Goal: Transaction & Acquisition: Purchase product/service

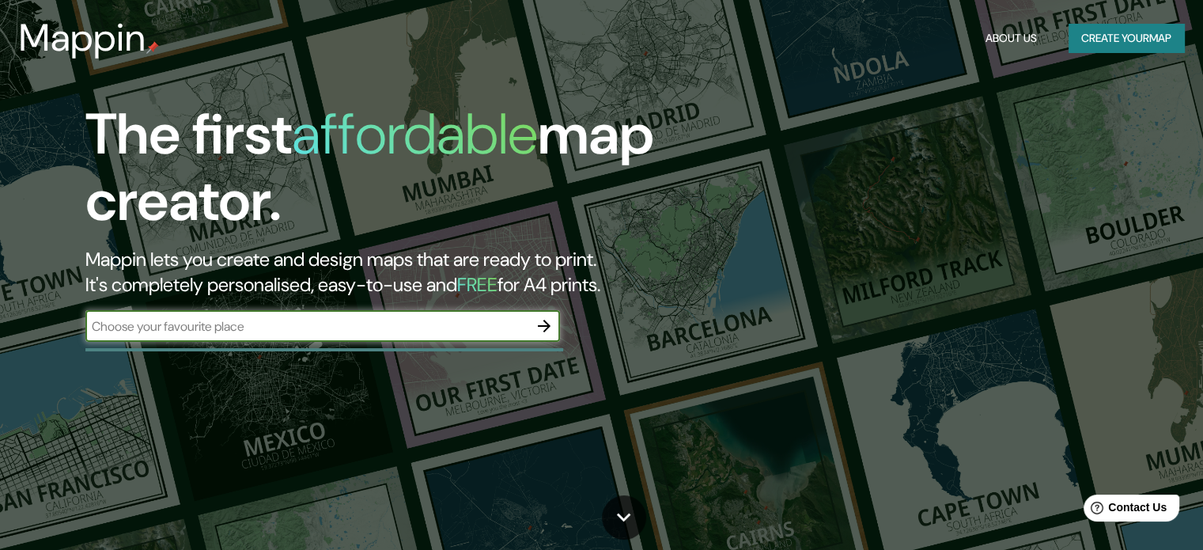
click at [363, 327] on input "text" at bounding box center [306, 326] width 443 height 18
type input "h"
click at [350, 319] on input "text" at bounding box center [306, 326] width 443 height 18
type input "[GEOGRAPHIC_DATA] [GEOGRAPHIC_DATA]"
click at [538, 328] on icon "button" at bounding box center [544, 325] width 19 height 19
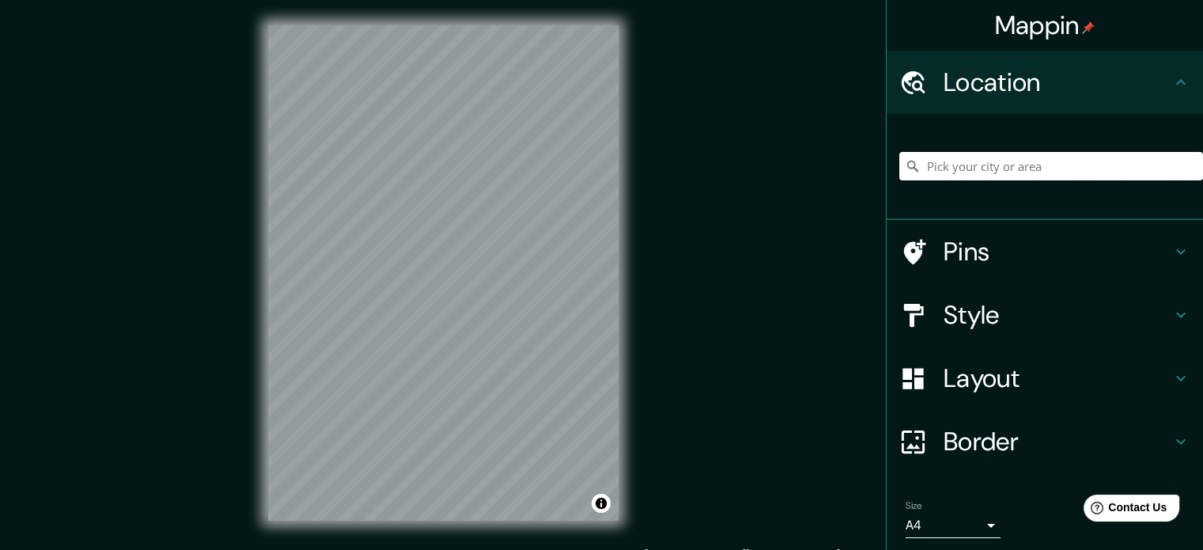
click at [970, 167] on input "Pick your city or area" at bounding box center [1052, 166] width 304 height 28
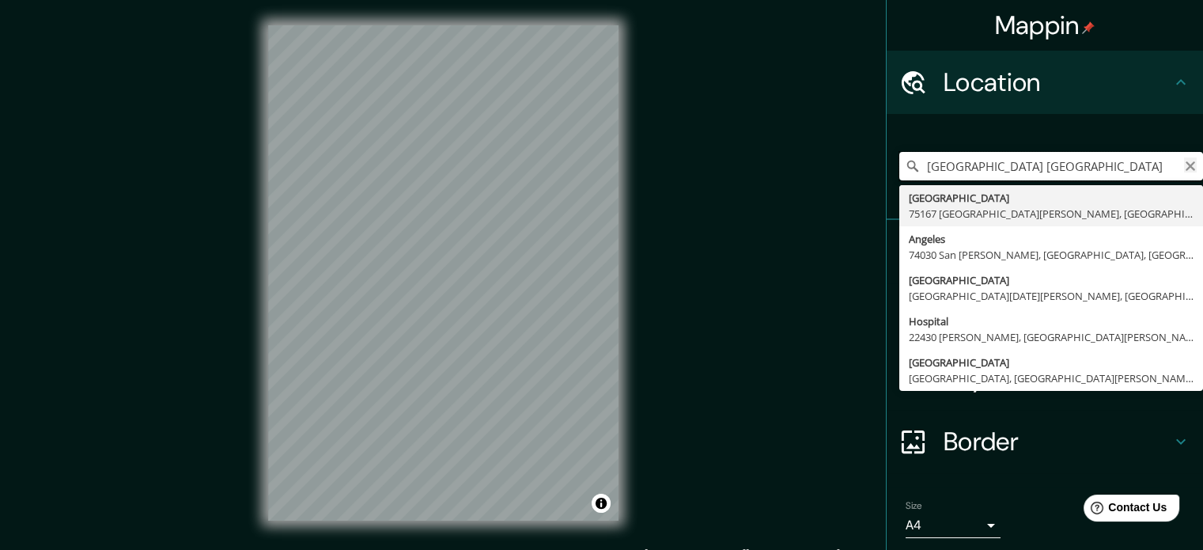
type input "[GEOGRAPHIC_DATA] [GEOGRAPHIC_DATA]"
click at [1184, 166] on icon "Clear" at bounding box center [1190, 166] width 13 height 13
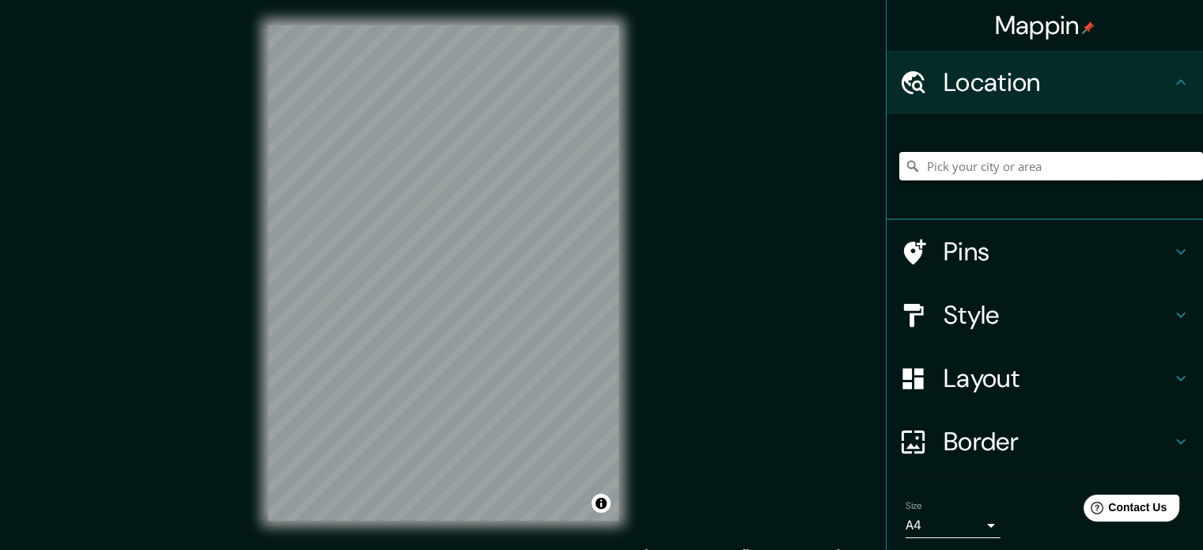
paste input "Reserva Territorial Atlixcáyotl, [GEOGRAPHIC_DATA][PERSON_NAME], [GEOGRAPHIC_DA…"
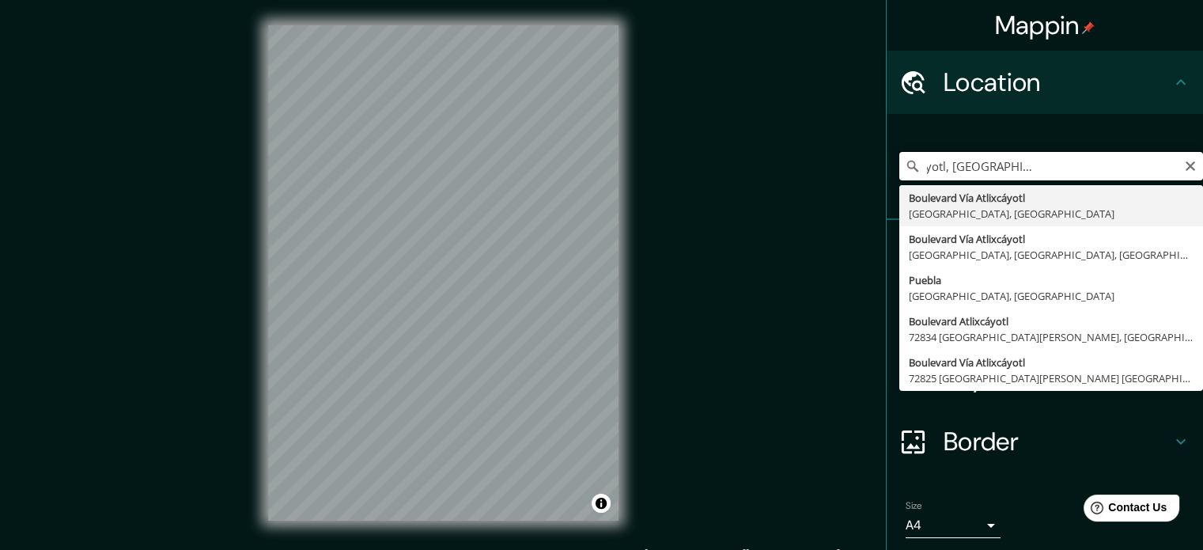
scroll to position [0, 137]
type input "[GEOGRAPHIC_DATA], [GEOGRAPHIC_DATA], [GEOGRAPHIC_DATA], [GEOGRAPHIC_DATA]"
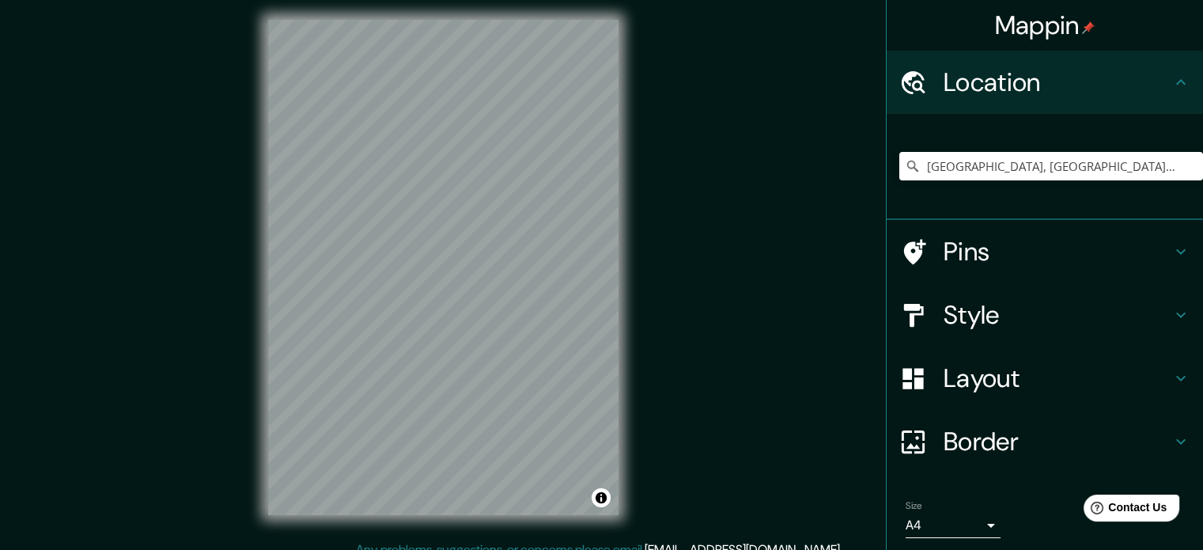
scroll to position [0, 0]
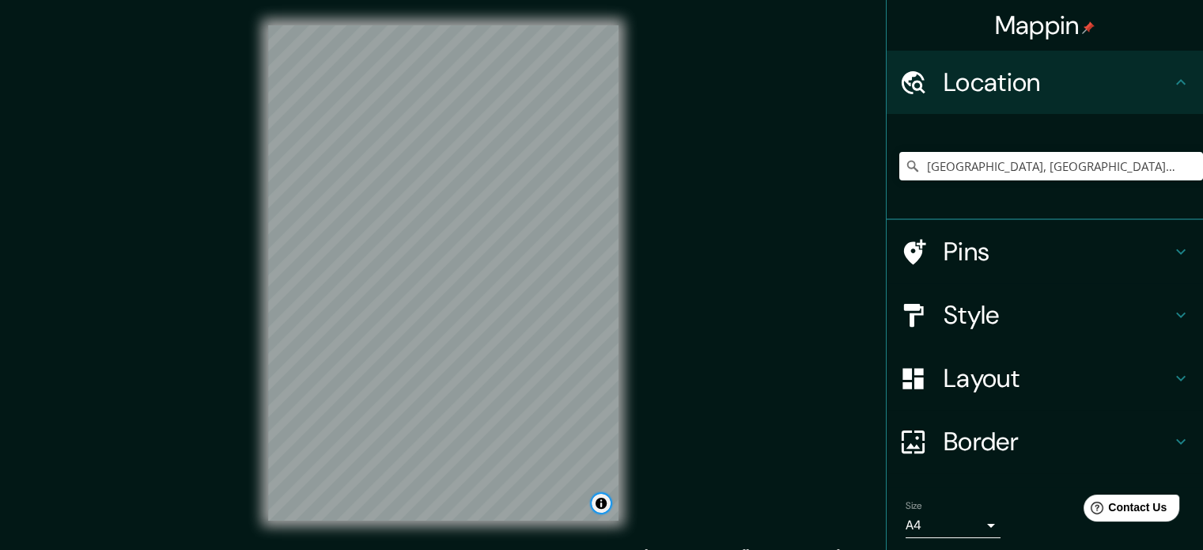
click at [602, 502] on button "Toggle attribution" at bounding box center [601, 503] width 19 height 19
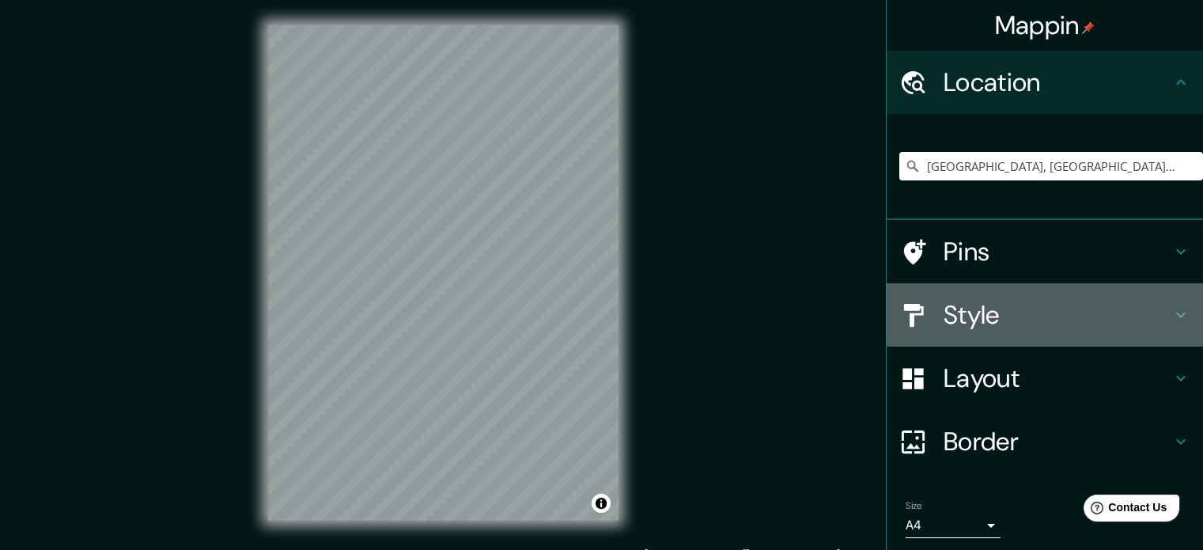
click at [968, 323] on h4 "Style" at bounding box center [1058, 315] width 228 height 32
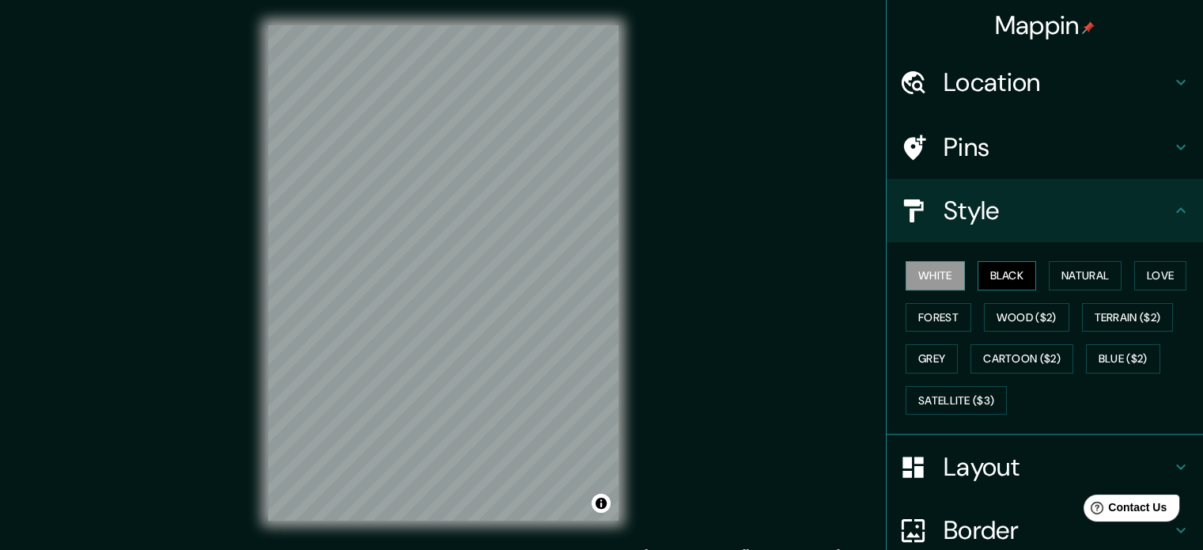
click at [1021, 267] on button "Black" at bounding box center [1007, 275] width 59 height 29
click at [1066, 285] on button "Natural" at bounding box center [1085, 275] width 73 height 29
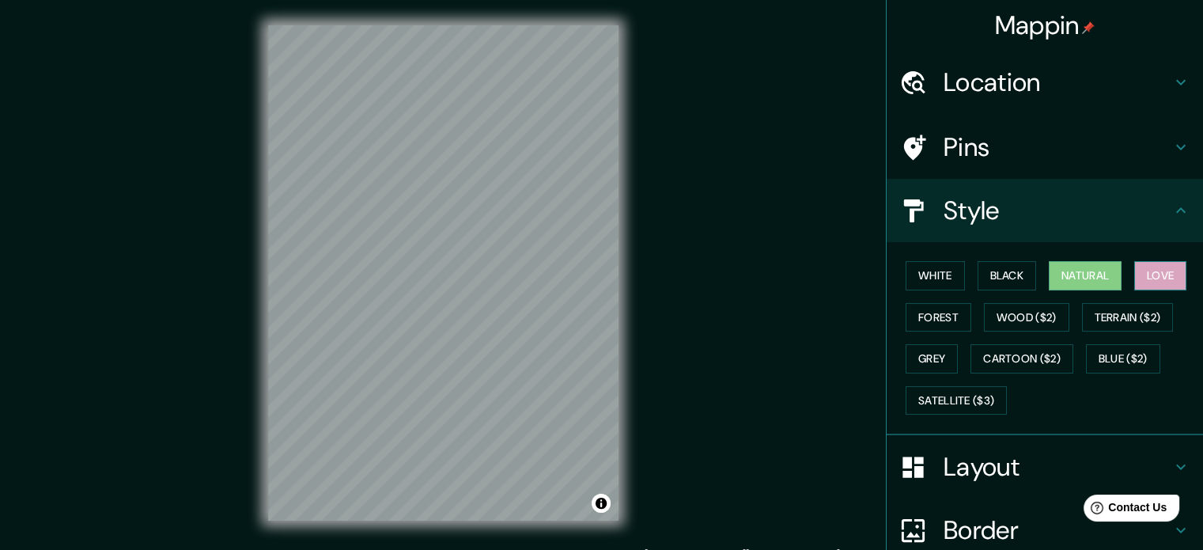
click at [1161, 284] on button "Love" at bounding box center [1160, 275] width 52 height 29
click at [927, 312] on button "Forest" at bounding box center [939, 317] width 66 height 29
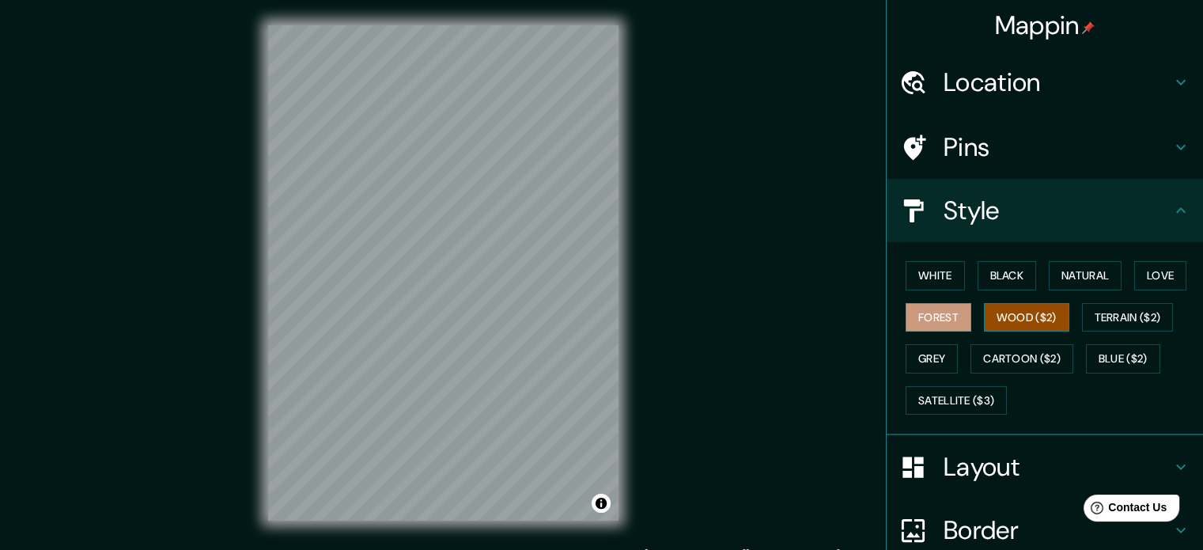
click at [1014, 324] on button "Wood ($2)" at bounding box center [1026, 317] width 85 height 29
click at [1111, 320] on button "Terrain ($2)" at bounding box center [1128, 317] width 92 height 29
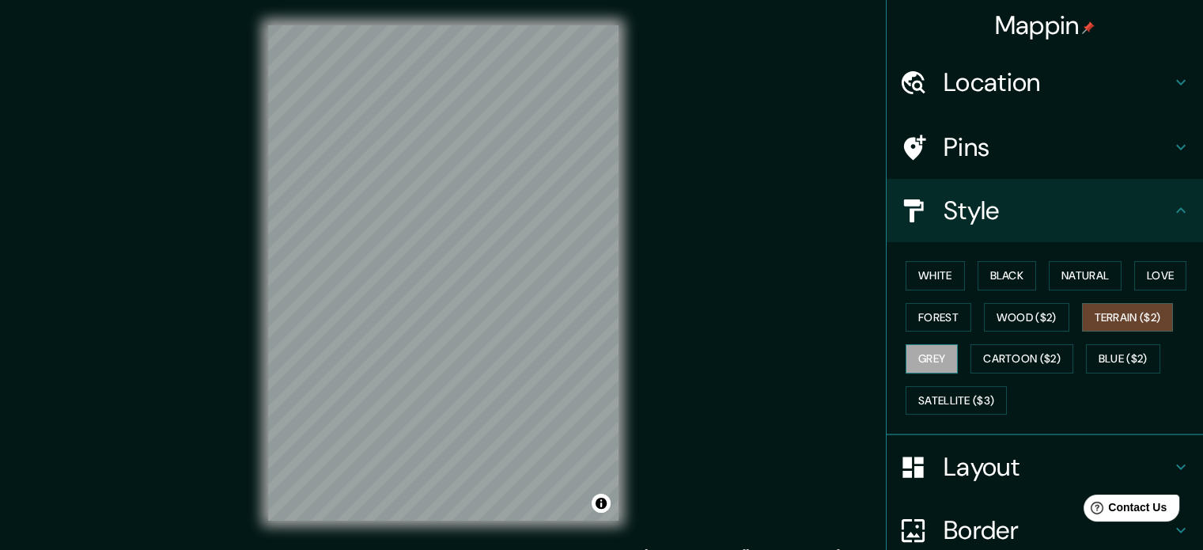
click at [924, 363] on button "Grey" at bounding box center [932, 358] width 52 height 29
click at [997, 364] on button "Cartoon ($2)" at bounding box center [1022, 358] width 103 height 29
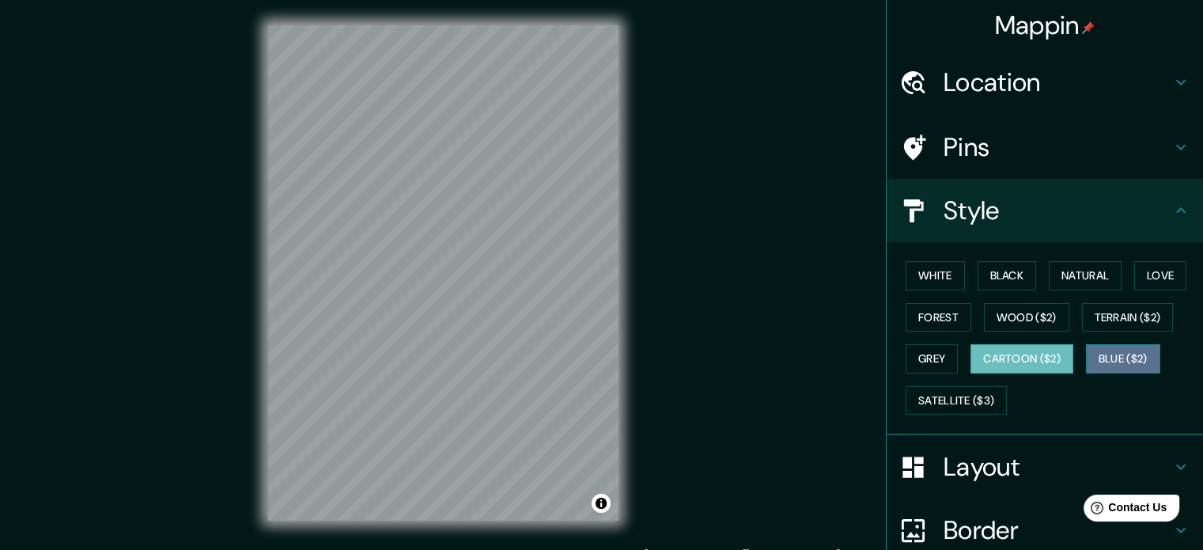
click at [1111, 365] on button "Blue ($2)" at bounding box center [1123, 358] width 74 height 29
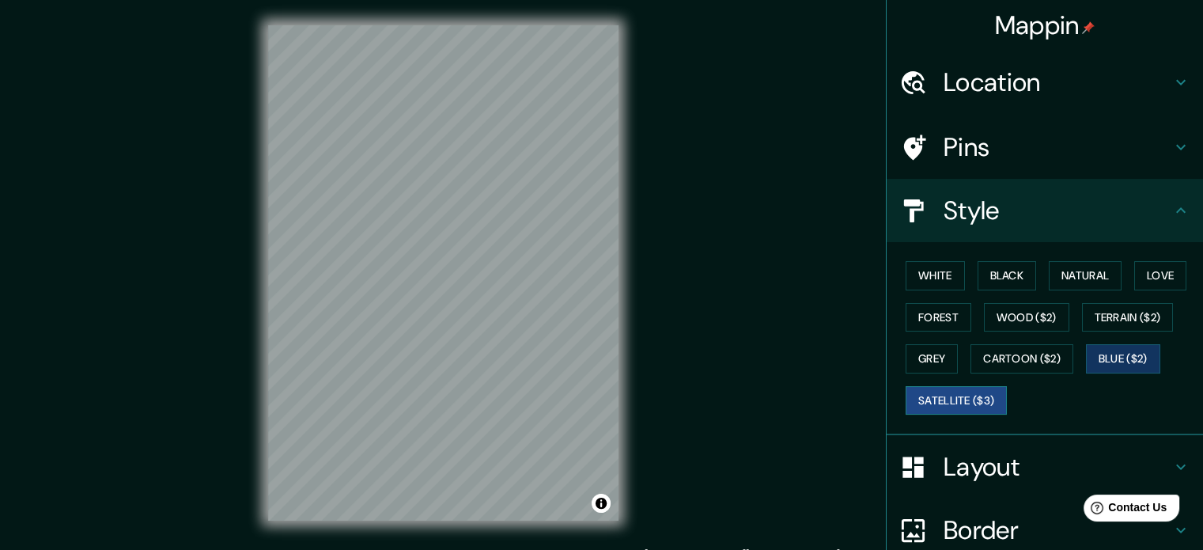
click at [942, 408] on button "Satellite ($3)" at bounding box center [956, 400] width 101 height 29
click at [1030, 357] on button "Cartoon ($2)" at bounding box center [1022, 358] width 103 height 29
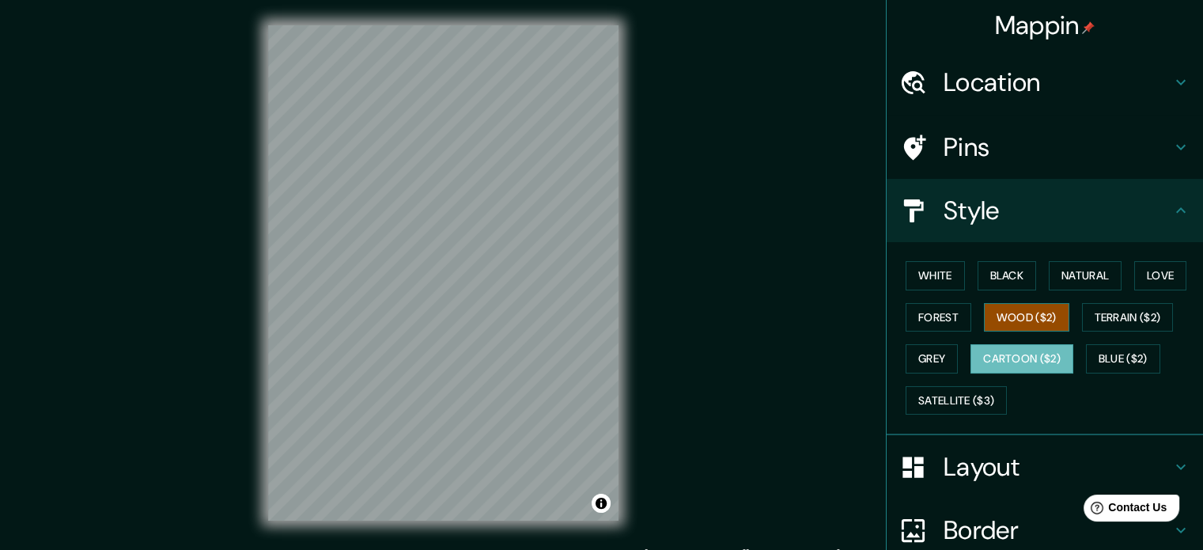
click at [1028, 322] on button "Wood ($2)" at bounding box center [1026, 317] width 85 height 29
click at [953, 322] on button "Forest" at bounding box center [939, 317] width 66 height 29
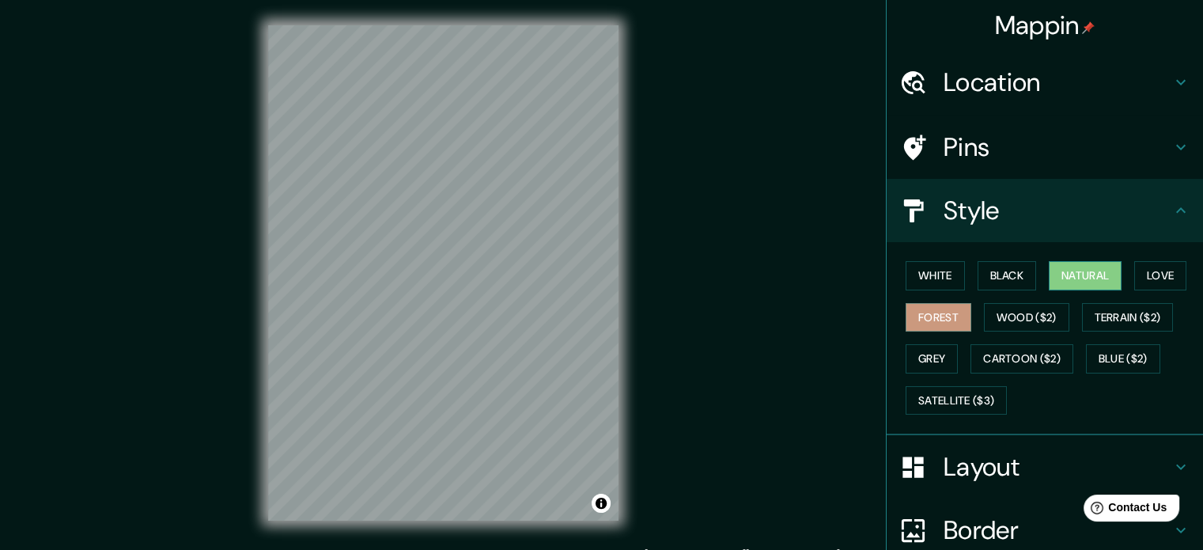
click at [1089, 281] on button "Natural" at bounding box center [1085, 275] width 73 height 29
drag, startPoint x: 1146, startPoint y: 213, endPoint x: 1123, endPoint y: 221, distance: 24.3
click at [1146, 213] on h4 "Style" at bounding box center [1058, 211] width 228 height 32
click at [1176, 211] on icon at bounding box center [1180, 210] width 9 height 6
click at [1139, 205] on h4 "Style" at bounding box center [1058, 211] width 228 height 32
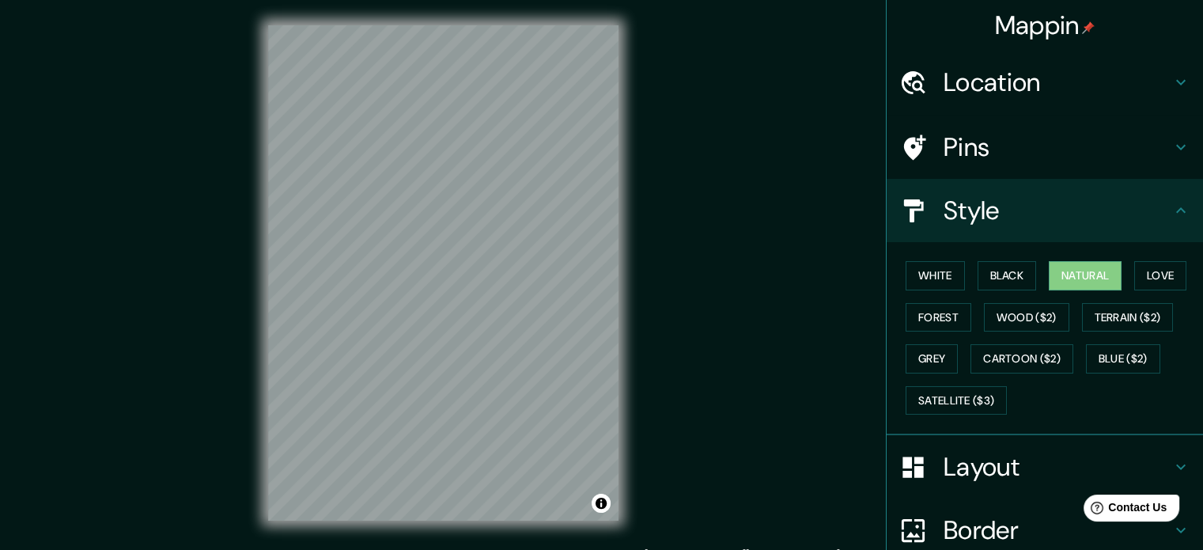
click at [1172, 211] on icon at bounding box center [1181, 210] width 19 height 19
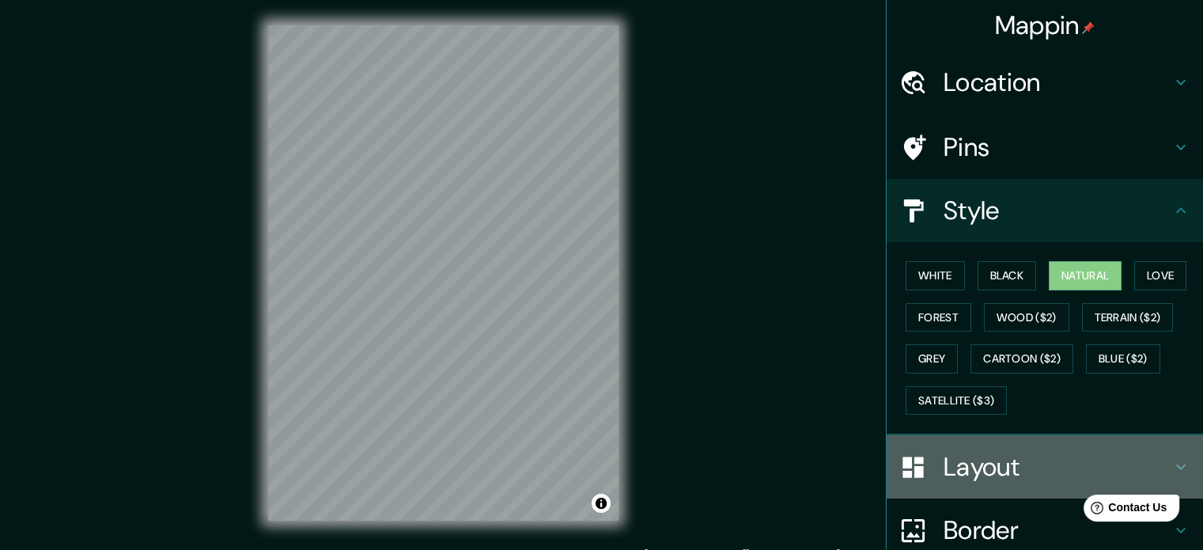
click at [1138, 451] on h4 "Layout" at bounding box center [1058, 467] width 228 height 32
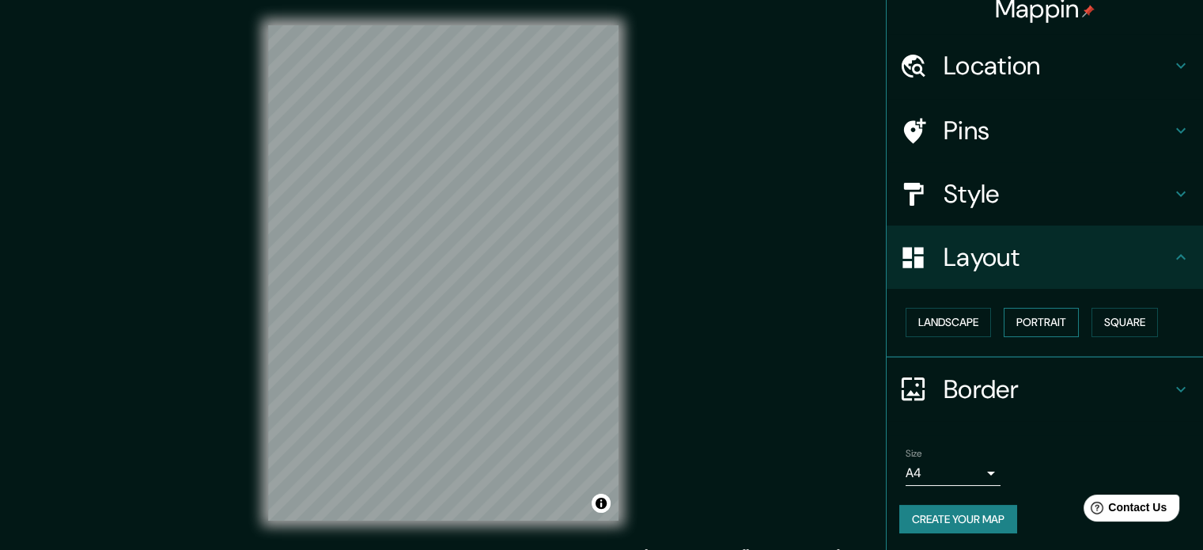
scroll to position [17, 0]
click at [1123, 316] on button "Square" at bounding box center [1125, 321] width 66 height 29
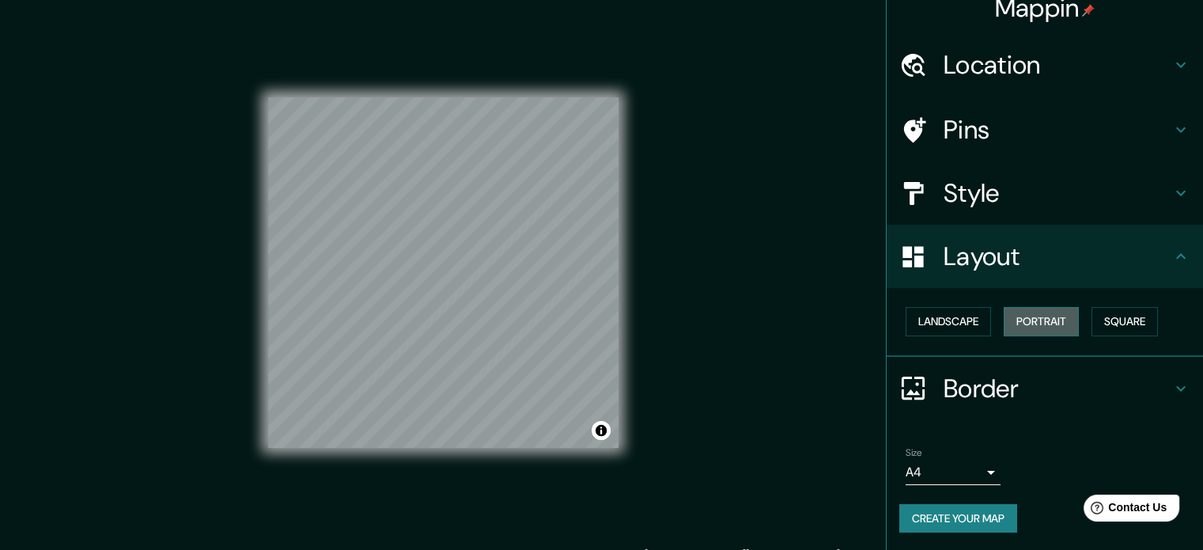
click at [1064, 331] on button "Portrait" at bounding box center [1041, 321] width 75 height 29
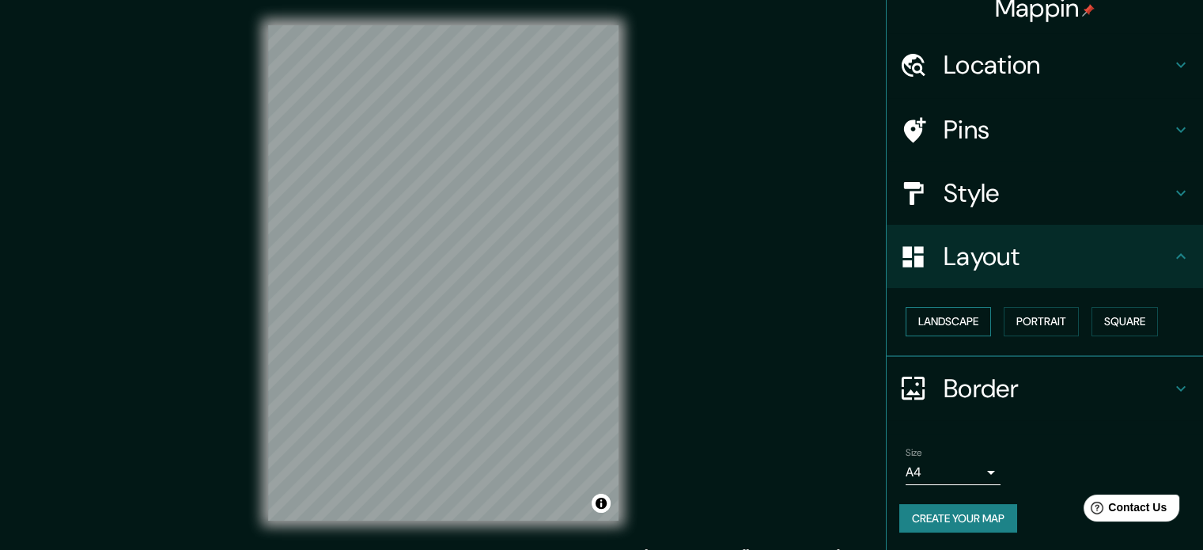
click at [937, 320] on button "Landscape" at bounding box center [948, 321] width 85 height 29
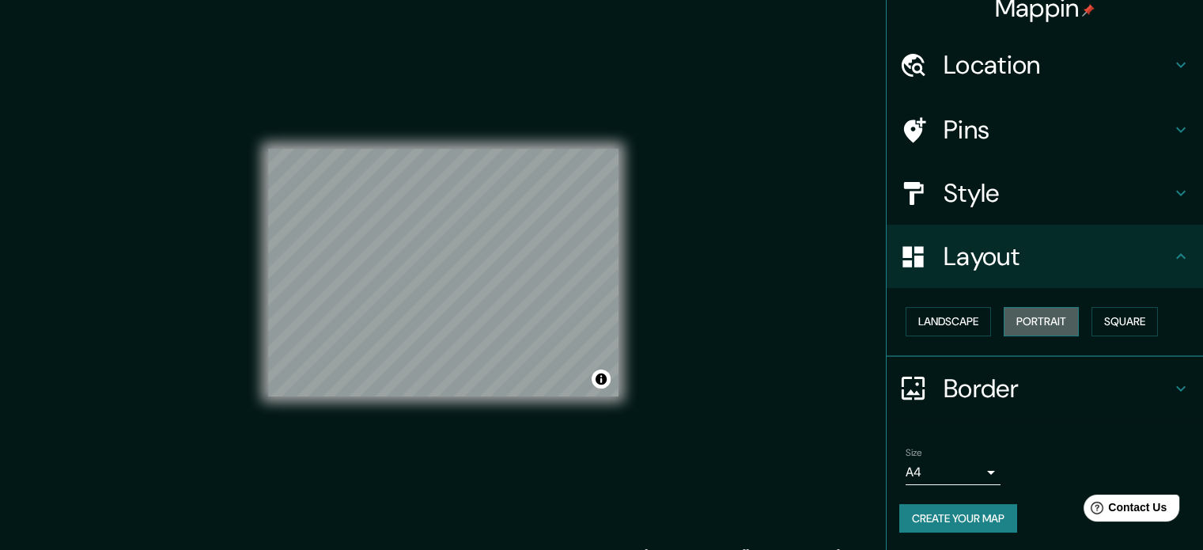
click at [1004, 317] on button "Portrait" at bounding box center [1041, 321] width 75 height 29
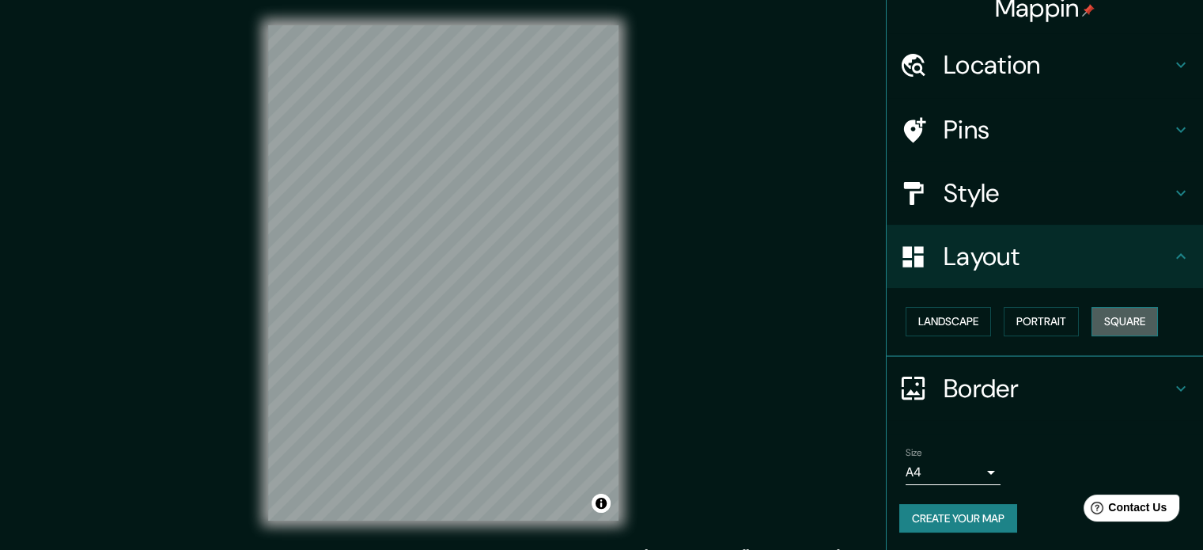
click at [1111, 324] on button "Square" at bounding box center [1125, 321] width 66 height 29
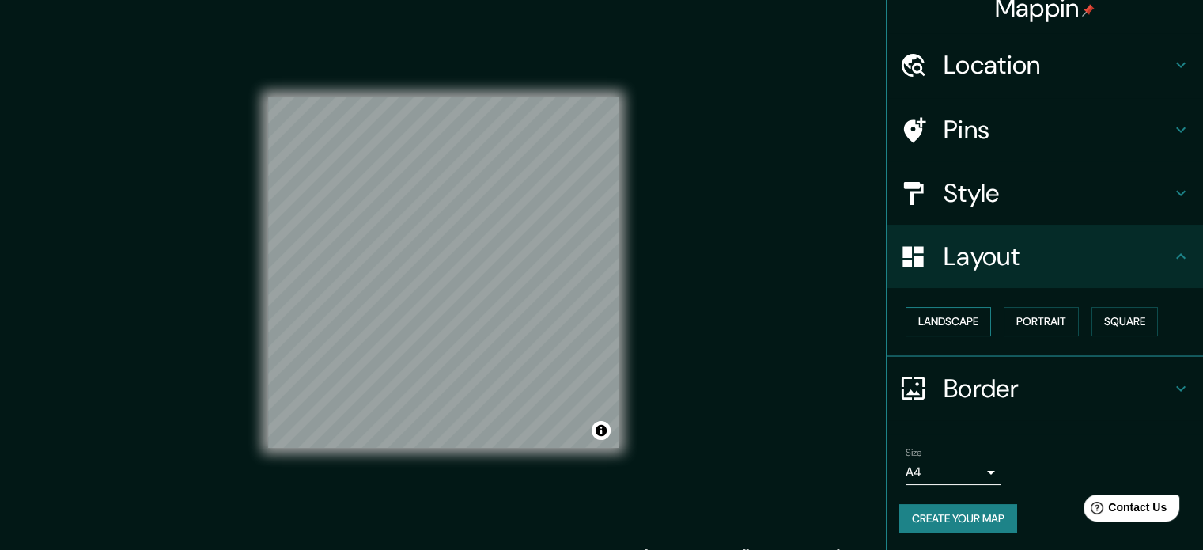
click at [963, 321] on button "Landscape" at bounding box center [948, 321] width 85 height 29
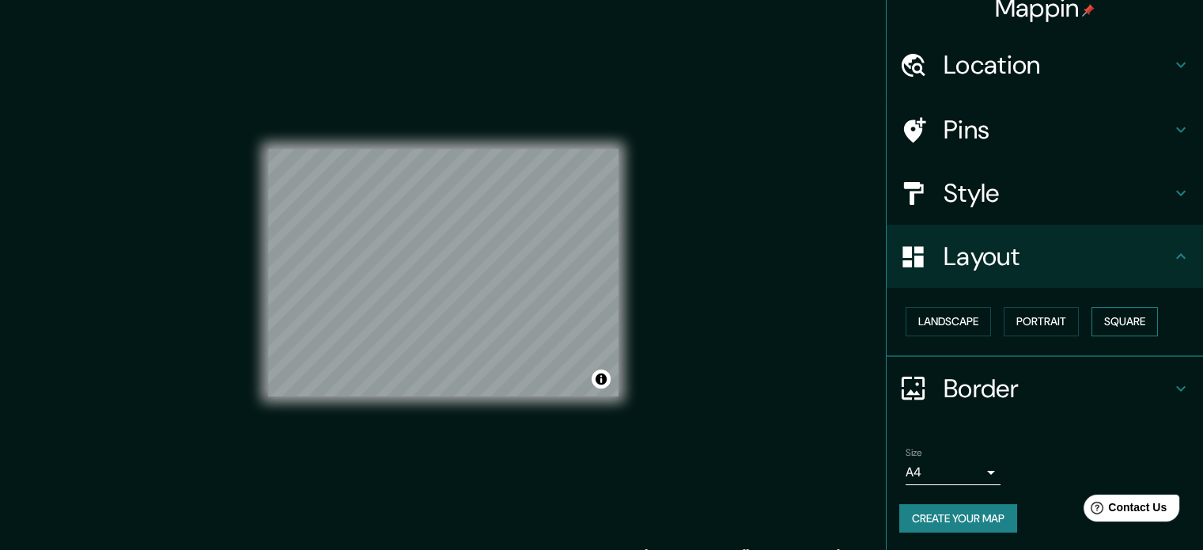
click at [1100, 312] on button "Square" at bounding box center [1125, 321] width 66 height 29
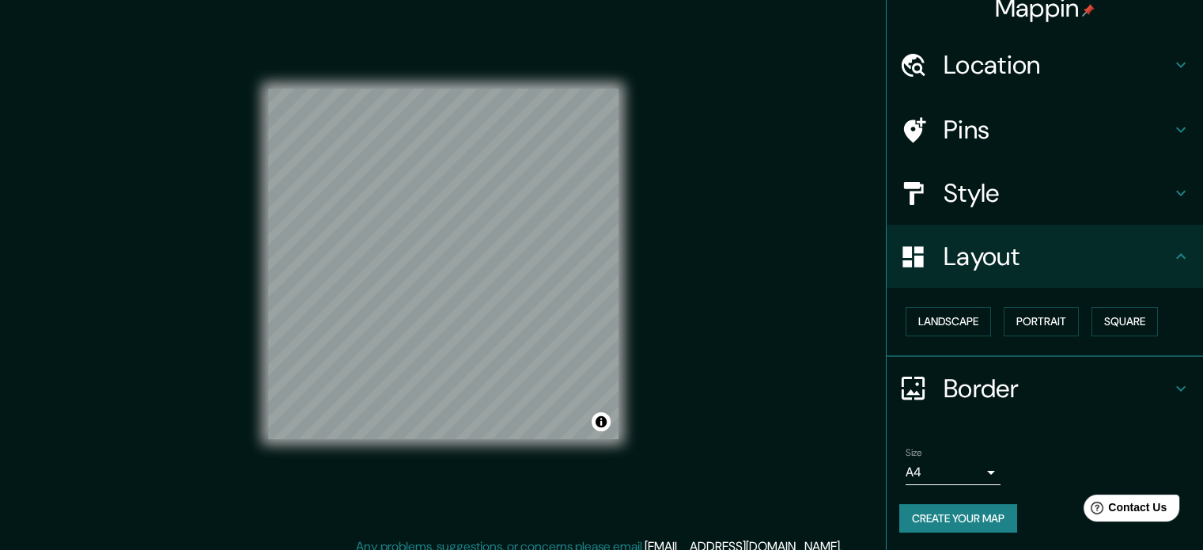
scroll to position [21, 0]
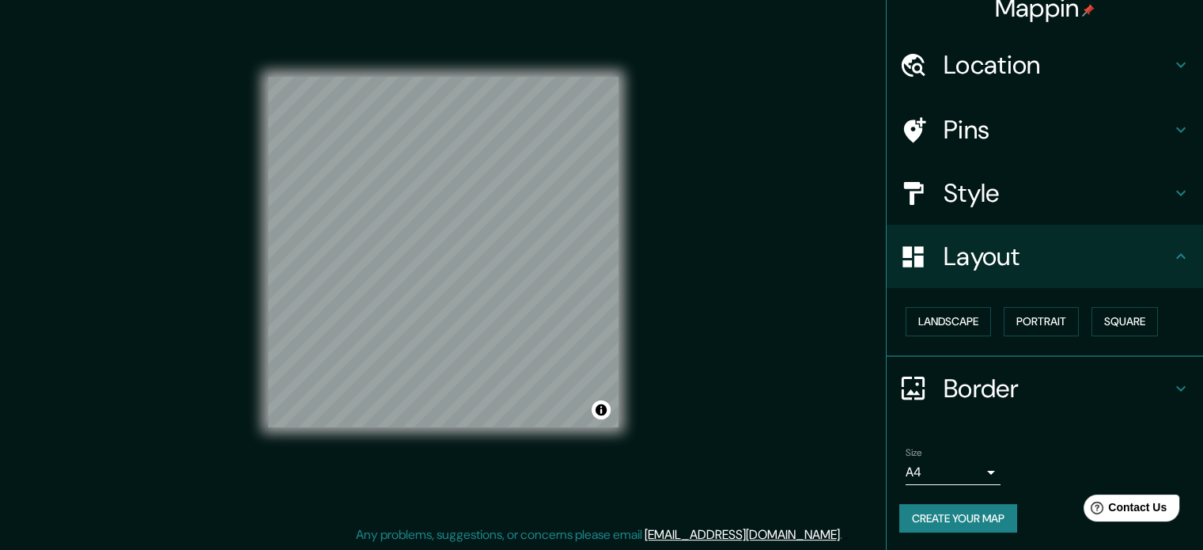
click at [979, 469] on body "Mappin Location Boulevard [GEOGRAPHIC_DATA], [GEOGRAPHIC_DATA], [GEOGRAPHIC_DAT…" at bounding box center [601, 254] width 1203 height 550
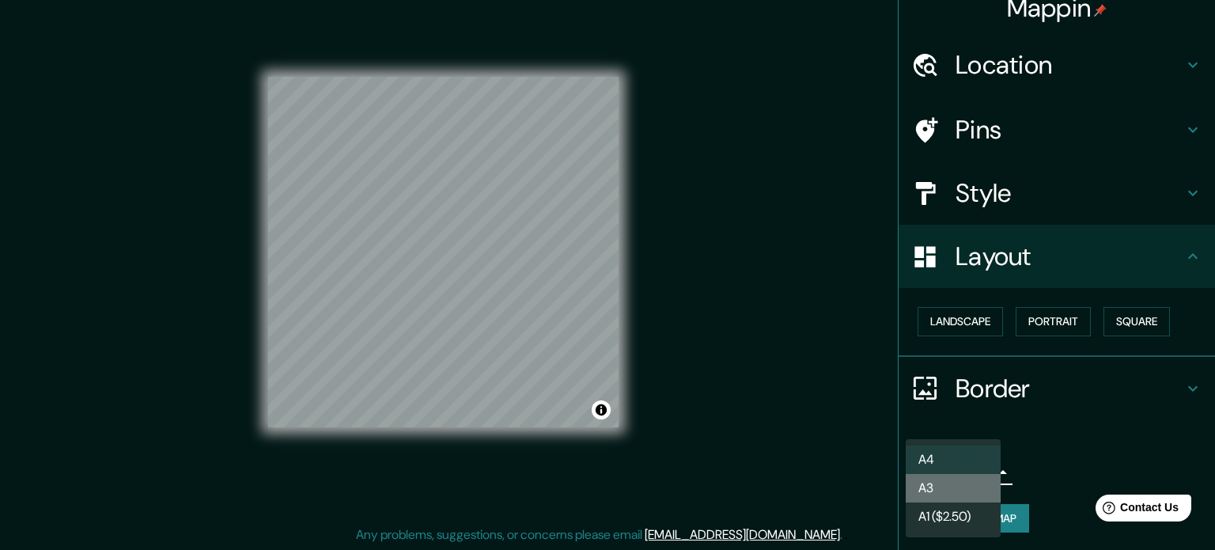
click at [959, 490] on li "A3" at bounding box center [953, 488] width 95 height 28
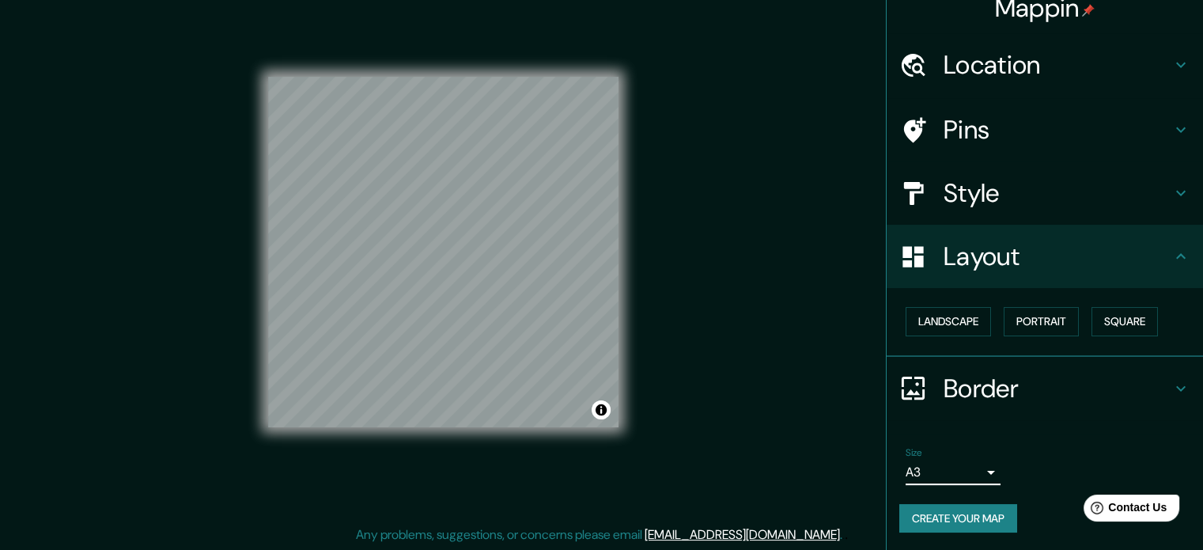
click at [957, 469] on body "Mappin Location Boulevard [GEOGRAPHIC_DATA], [GEOGRAPHIC_DATA], [GEOGRAPHIC_DAT…" at bounding box center [601, 254] width 1203 height 550
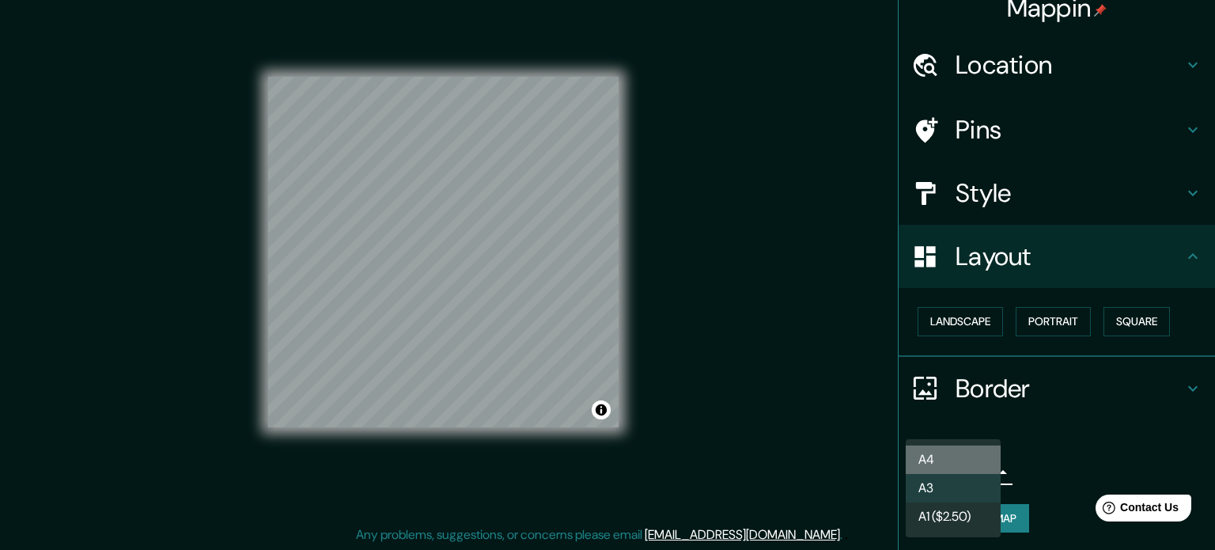
click at [953, 463] on li "A4" at bounding box center [953, 459] width 95 height 28
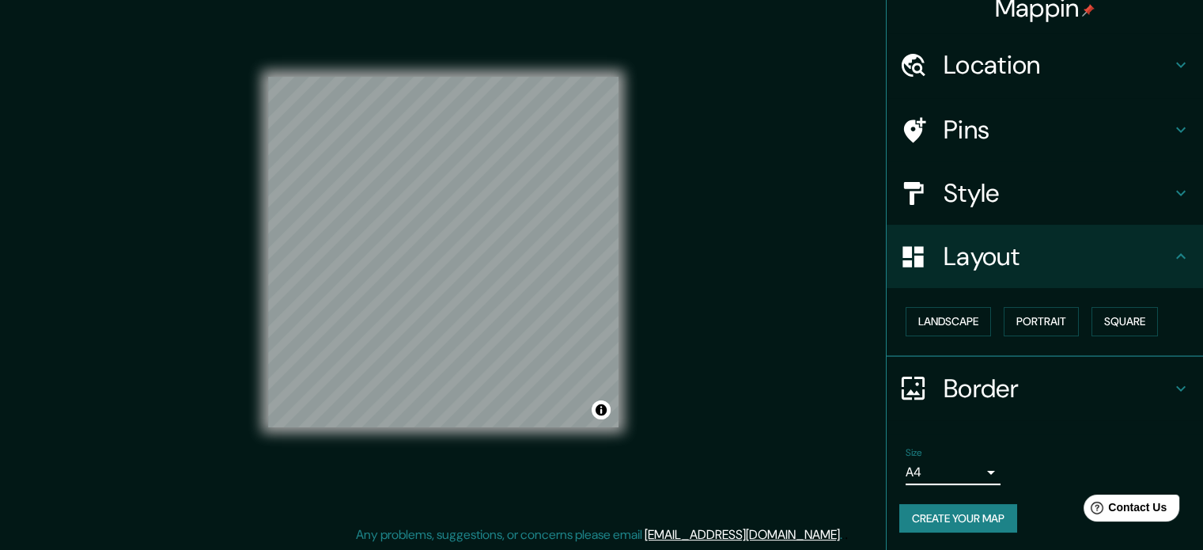
click at [1172, 380] on icon at bounding box center [1181, 388] width 19 height 19
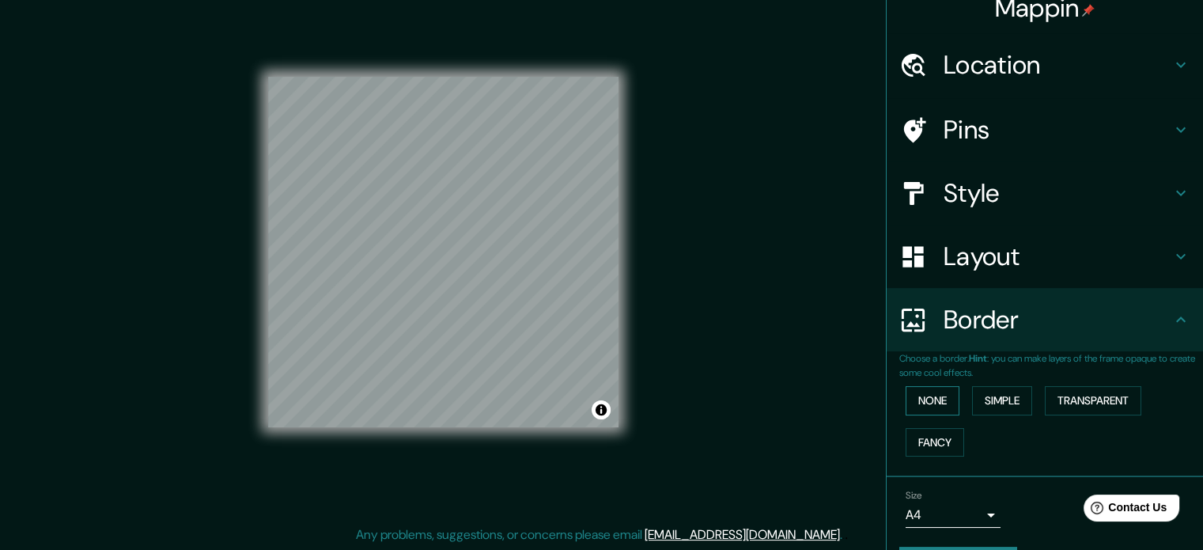
click at [930, 414] on button "None" at bounding box center [933, 400] width 54 height 29
click at [994, 404] on button "Simple" at bounding box center [1002, 400] width 60 height 29
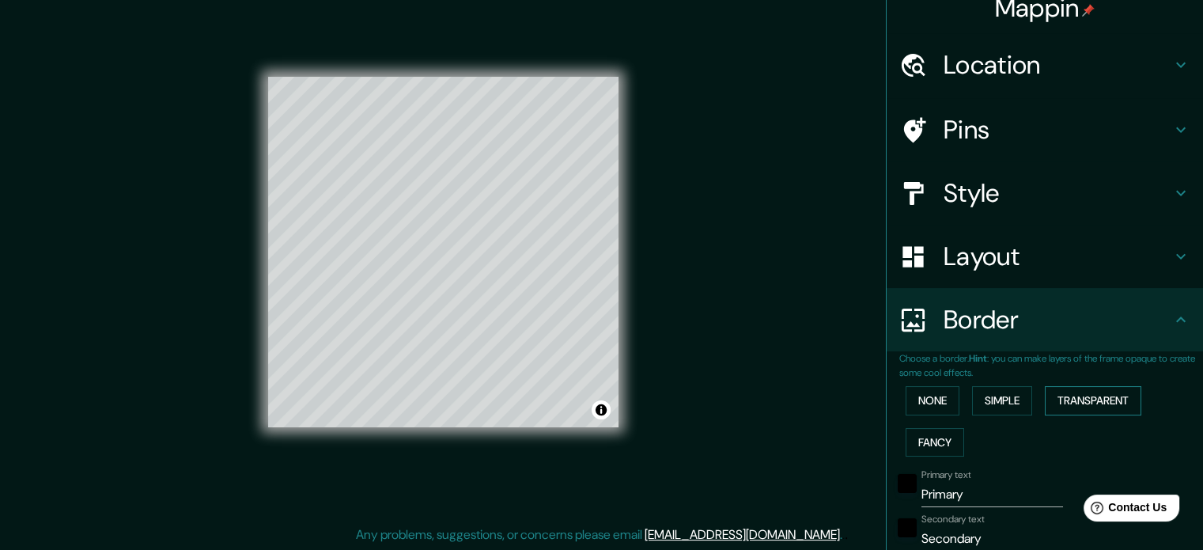
click at [1089, 398] on button "Transparent" at bounding box center [1093, 400] width 97 height 29
click at [943, 439] on button "Fancy" at bounding box center [935, 442] width 59 height 29
click at [934, 406] on button "None" at bounding box center [933, 400] width 54 height 29
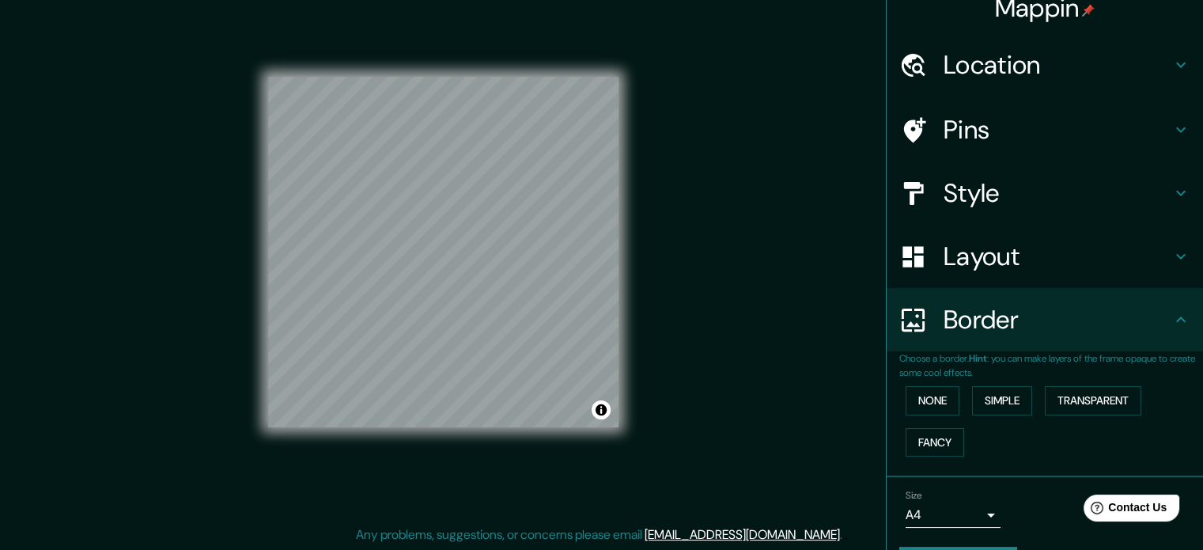
click at [1146, 324] on h4 "Border" at bounding box center [1058, 320] width 228 height 32
click at [1158, 320] on h4 "Border" at bounding box center [1058, 320] width 228 height 32
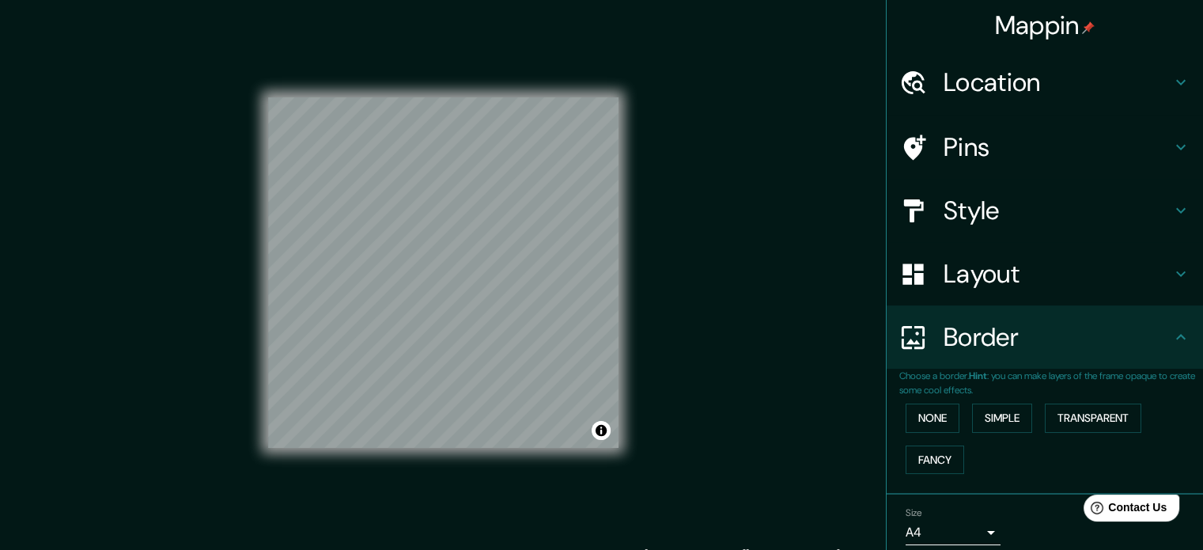
scroll to position [0, 0]
click at [1172, 142] on icon at bounding box center [1181, 147] width 19 height 19
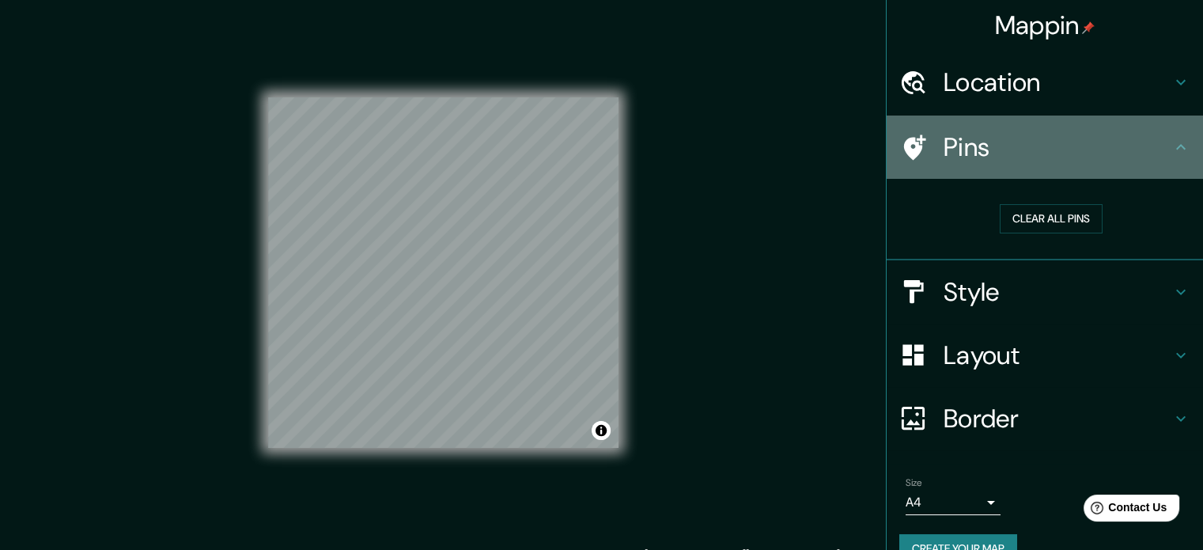
click at [1172, 138] on icon at bounding box center [1181, 147] width 19 height 19
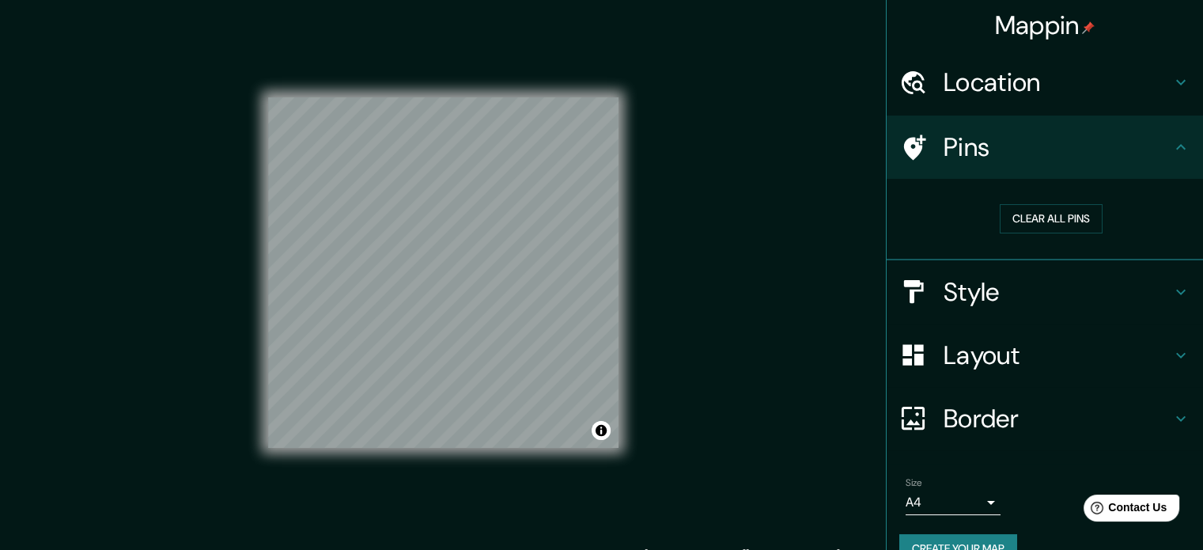
click at [1157, 290] on h4 "Style" at bounding box center [1058, 292] width 228 height 32
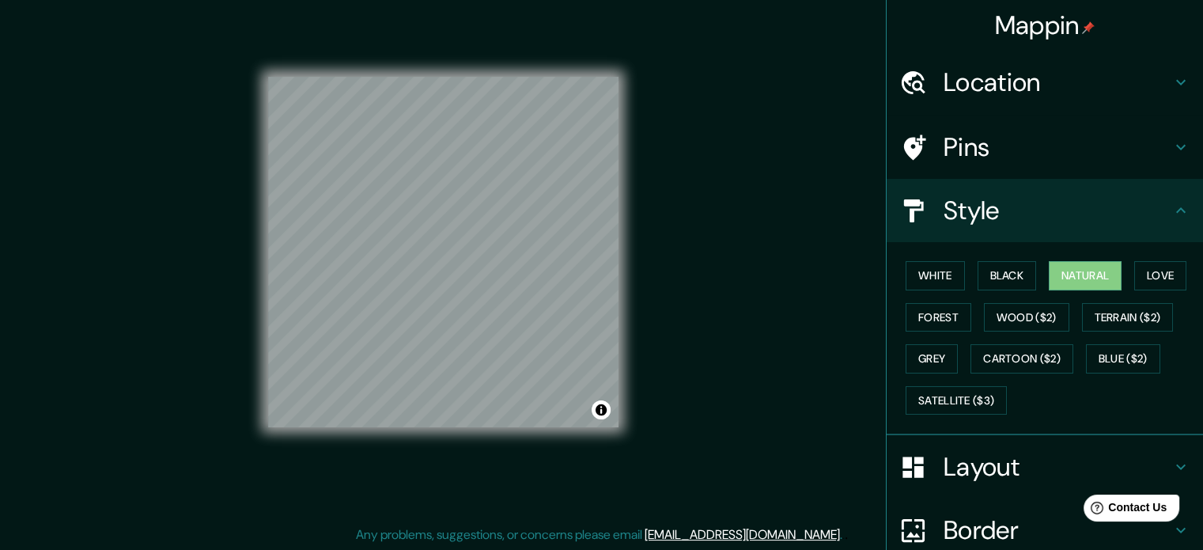
click at [1042, 150] on h4 "Pins" at bounding box center [1058, 147] width 228 height 32
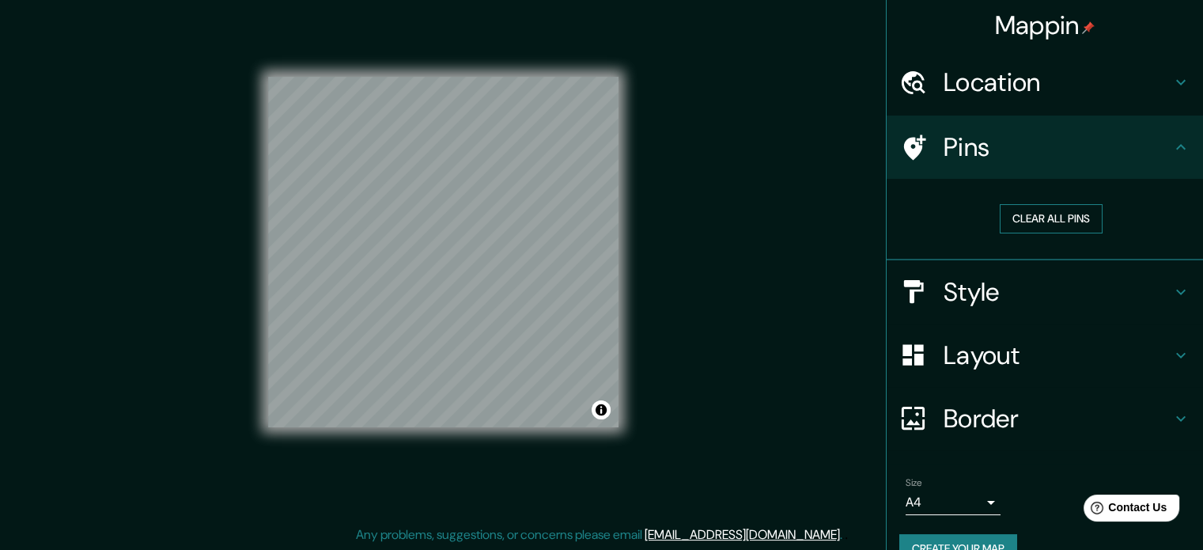
click at [1057, 216] on button "Clear all pins" at bounding box center [1051, 218] width 103 height 29
click at [900, 145] on icon at bounding box center [914, 148] width 28 height 28
click at [913, 137] on icon at bounding box center [914, 148] width 28 height 28
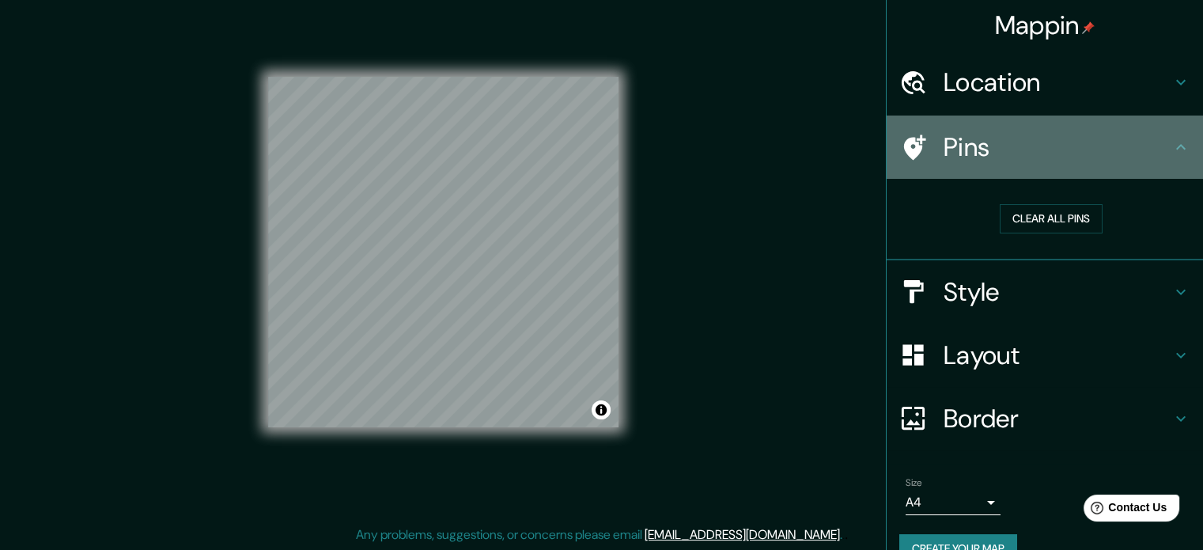
drag, startPoint x: 1161, startPoint y: 137, endPoint x: 1146, endPoint y: 173, distance: 39.7
click at [1172, 138] on icon at bounding box center [1181, 147] width 19 height 19
click at [1174, 147] on icon at bounding box center [1181, 147] width 19 height 19
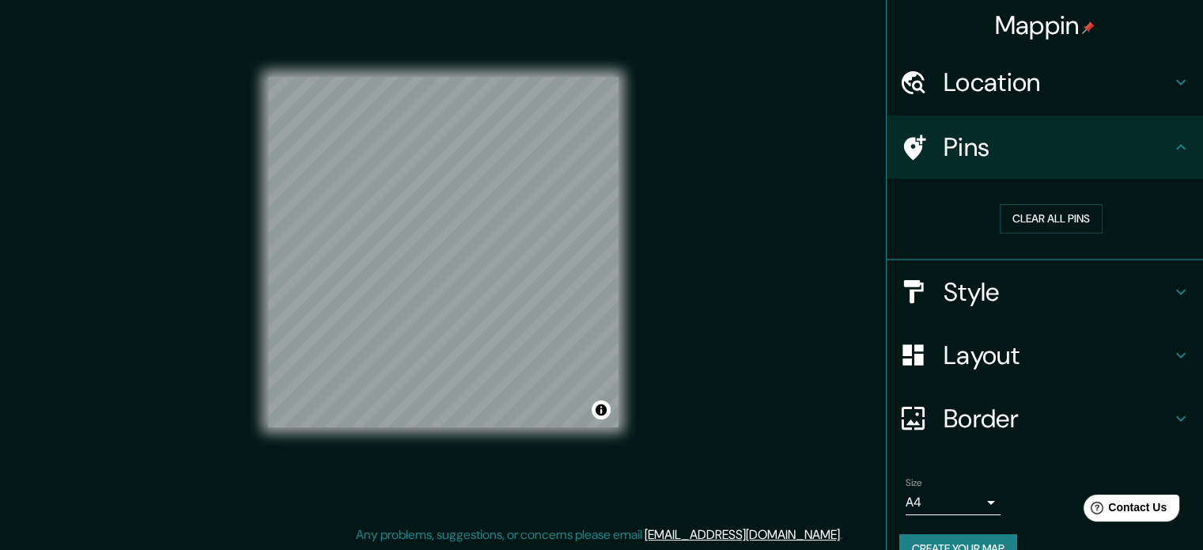
click at [959, 303] on h4 "Style" at bounding box center [1058, 292] width 228 height 32
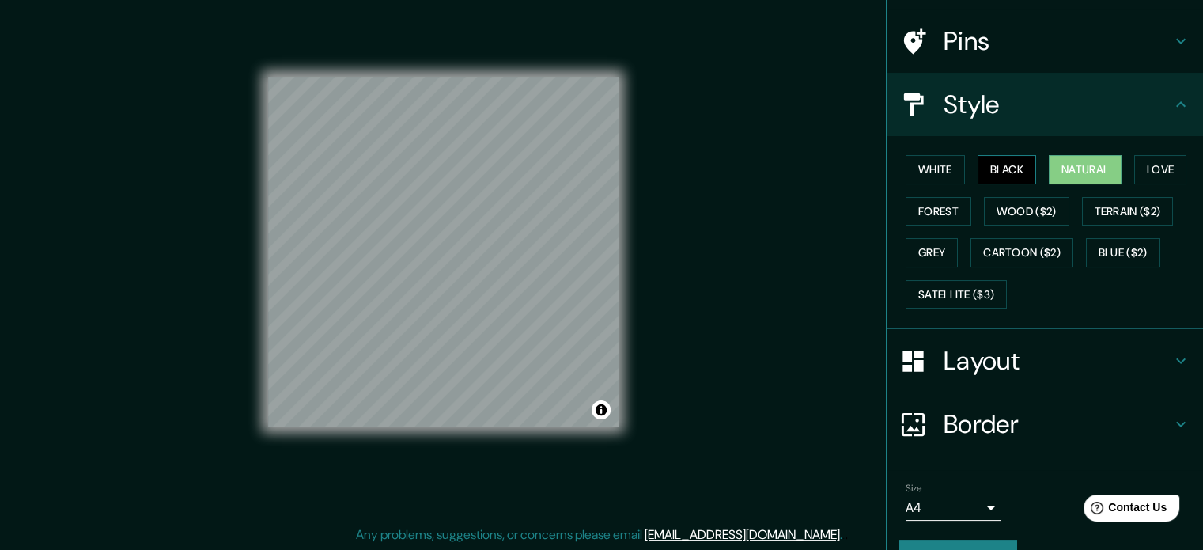
scroll to position [141, 0]
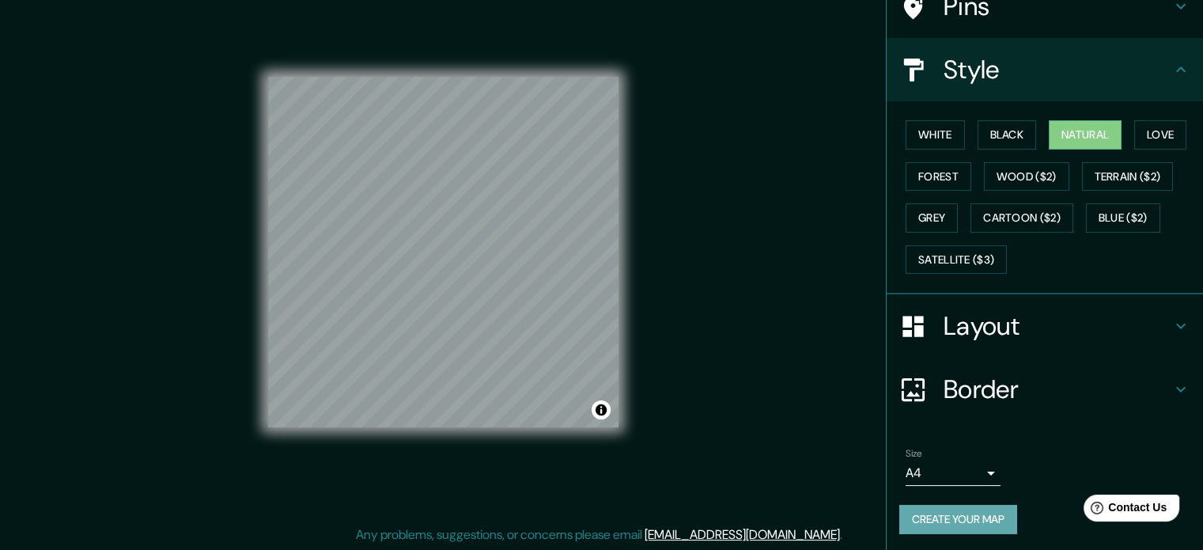
click at [946, 521] on button "Create your map" at bounding box center [959, 519] width 118 height 29
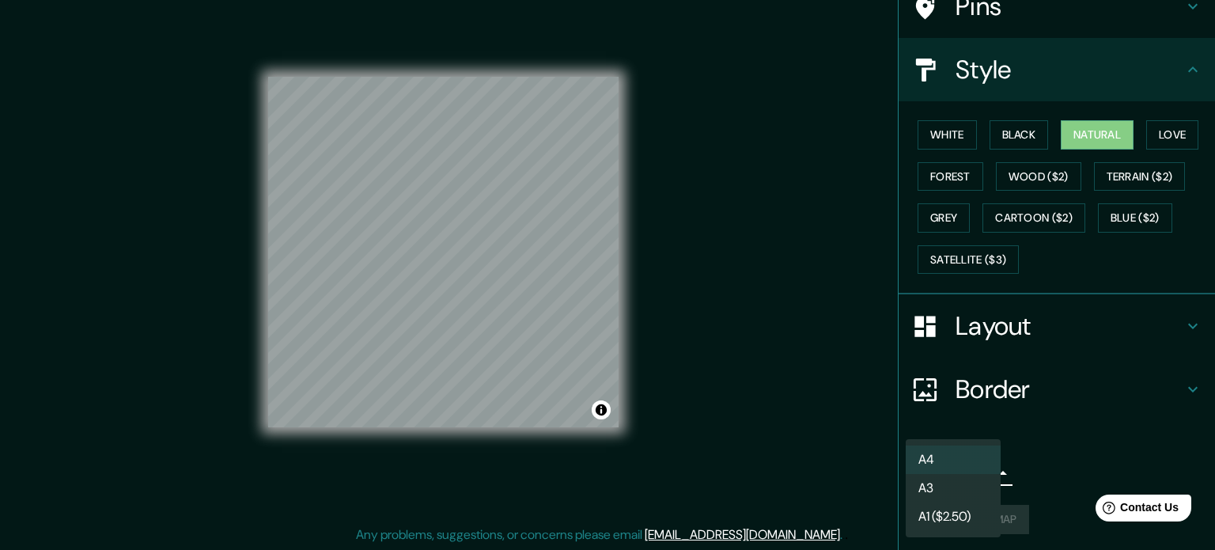
click at [969, 468] on body "Mappin Location Boulevard [GEOGRAPHIC_DATA], [GEOGRAPHIC_DATA], [GEOGRAPHIC_DAT…" at bounding box center [607, 254] width 1215 height 550
click at [1097, 426] on div at bounding box center [607, 275] width 1215 height 550
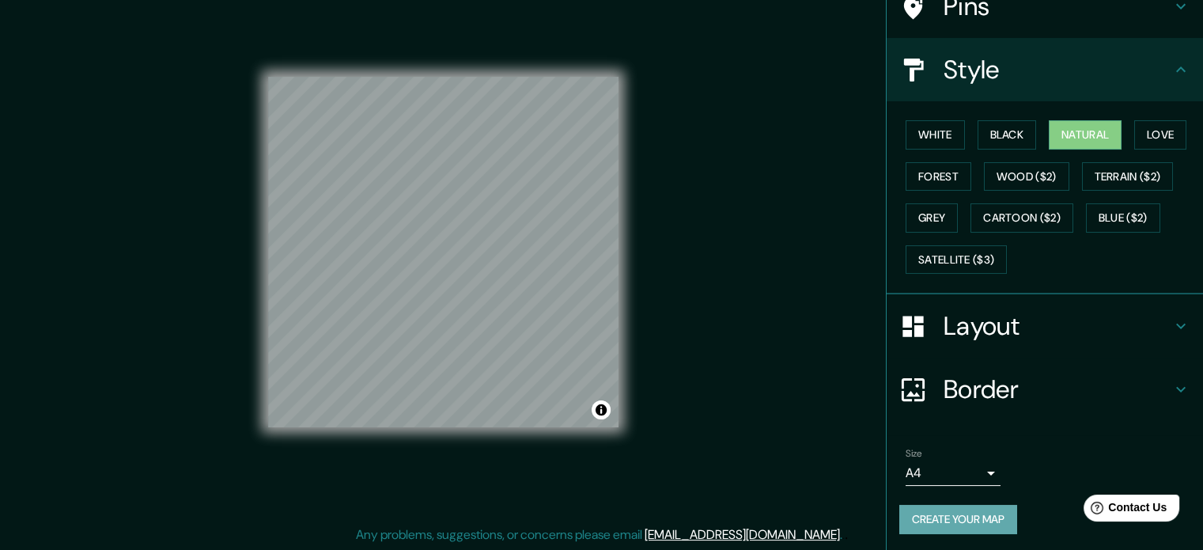
click at [952, 517] on button "Create your map" at bounding box center [959, 519] width 118 height 29
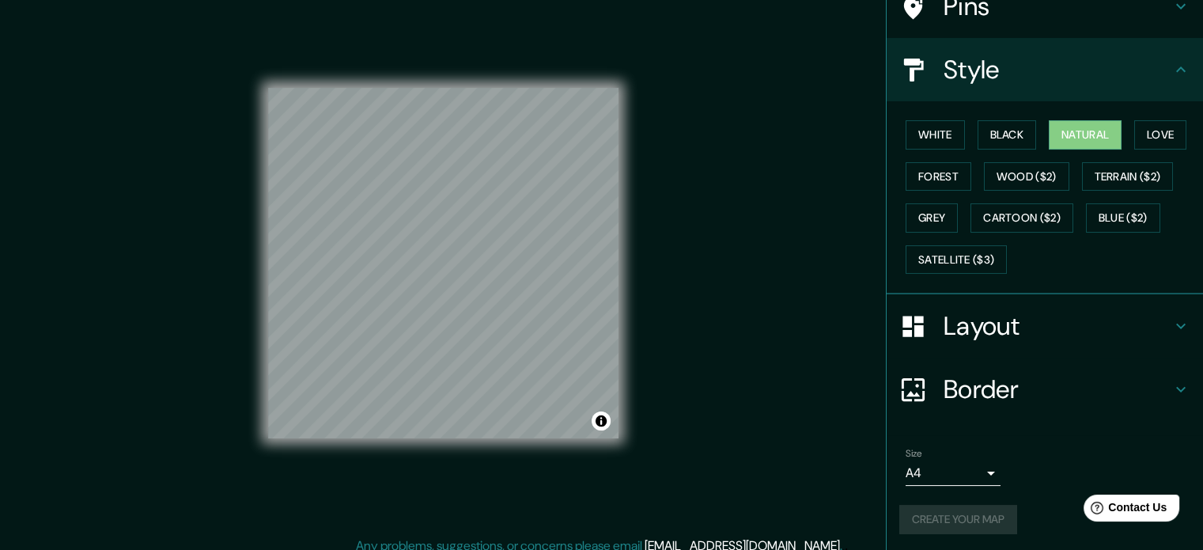
scroll to position [21, 0]
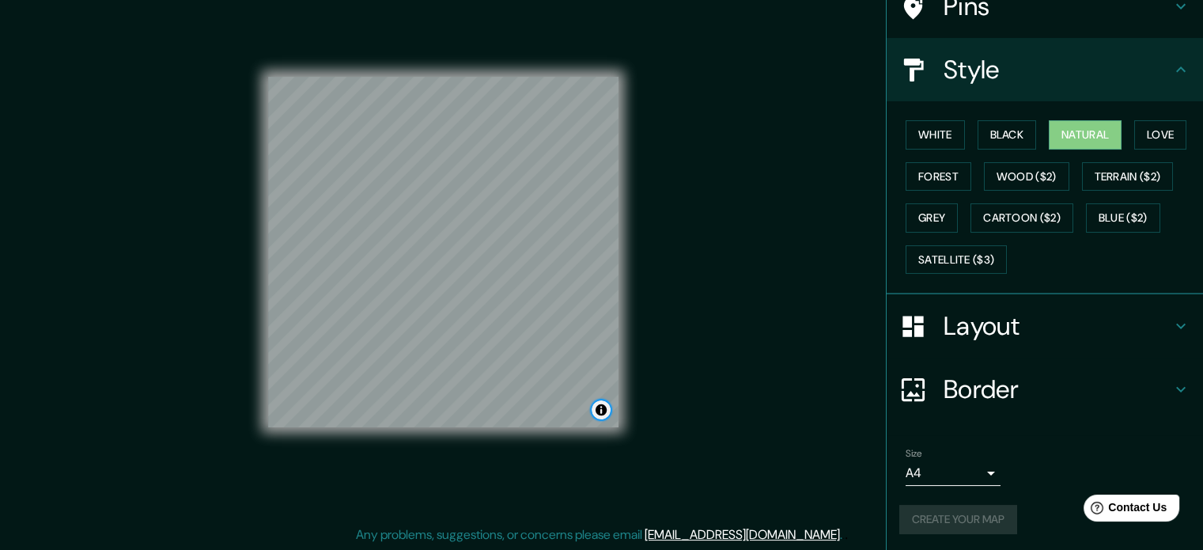
click at [602, 408] on button "Toggle attribution" at bounding box center [601, 409] width 19 height 19
click at [596, 408] on button "Toggle attribution" at bounding box center [601, 409] width 19 height 19
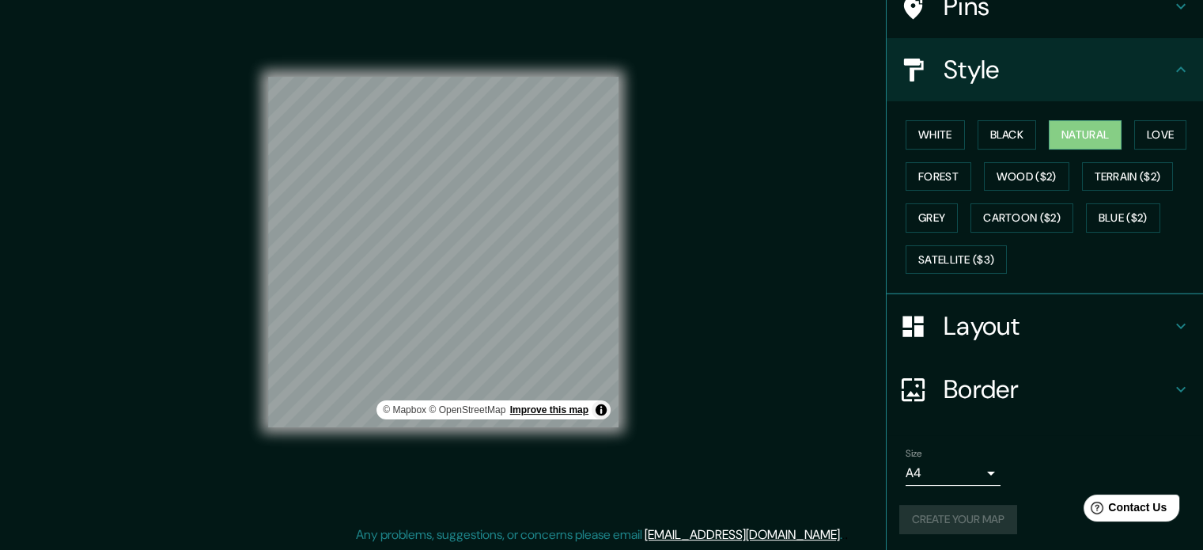
click at [578, 411] on link "Improve this map" at bounding box center [549, 409] width 78 height 11
click at [667, 384] on div "Mappin Location Boulevard [GEOGRAPHIC_DATA], [GEOGRAPHIC_DATA], [GEOGRAPHIC_DAT…" at bounding box center [601, 264] width 1203 height 571
click at [601, 409] on button "Toggle attribution" at bounding box center [601, 409] width 19 height 19
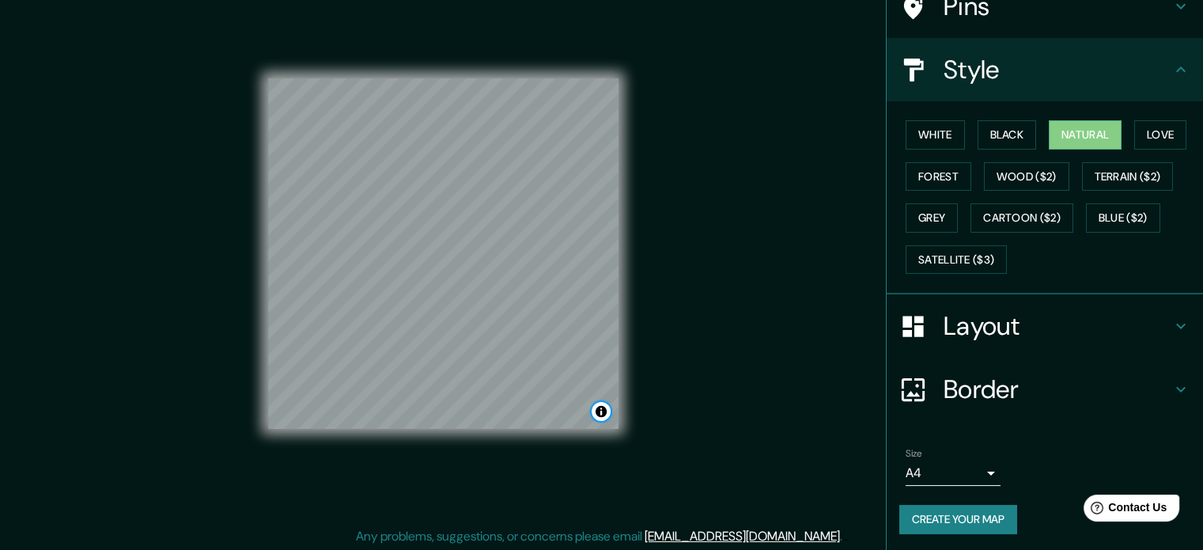
scroll to position [0, 0]
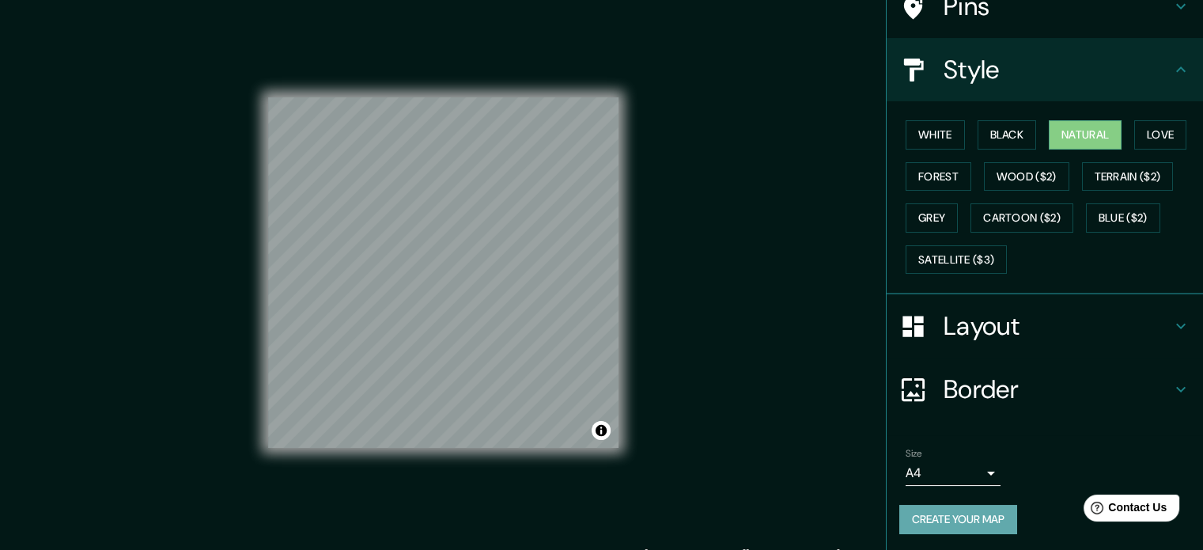
click at [927, 507] on button "Create your map" at bounding box center [959, 519] width 118 height 29
click at [947, 471] on body "Mappin Location Boulevard [GEOGRAPHIC_DATA], [GEOGRAPHIC_DATA], [GEOGRAPHIC_DAT…" at bounding box center [601, 275] width 1203 height 550
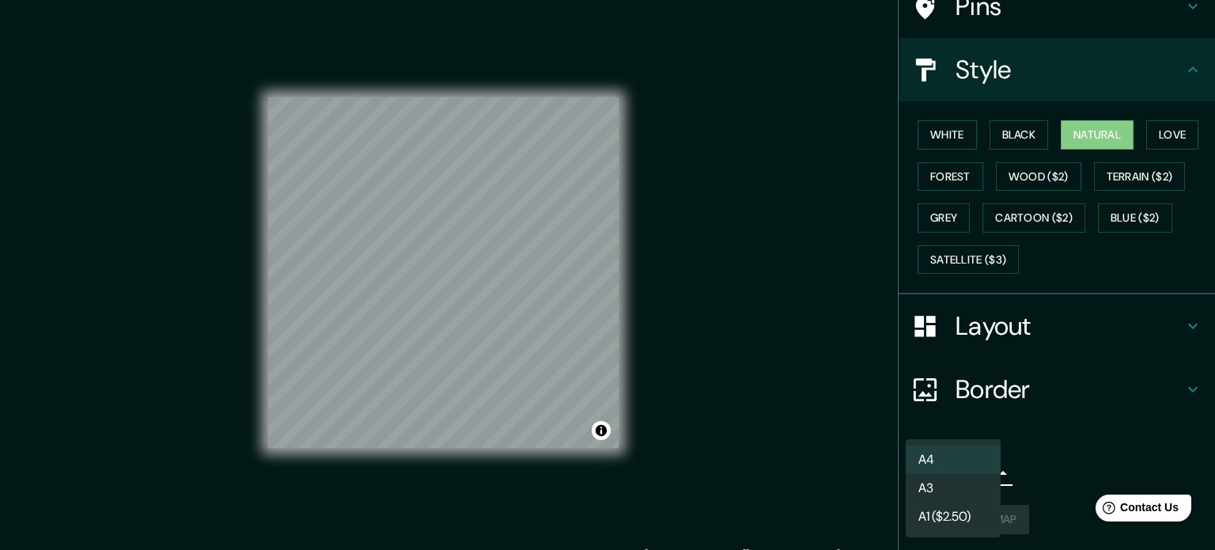
click at [946, 492] on li "A3" at bounding box center [953, 488] width 95 height 28
type input "a4"
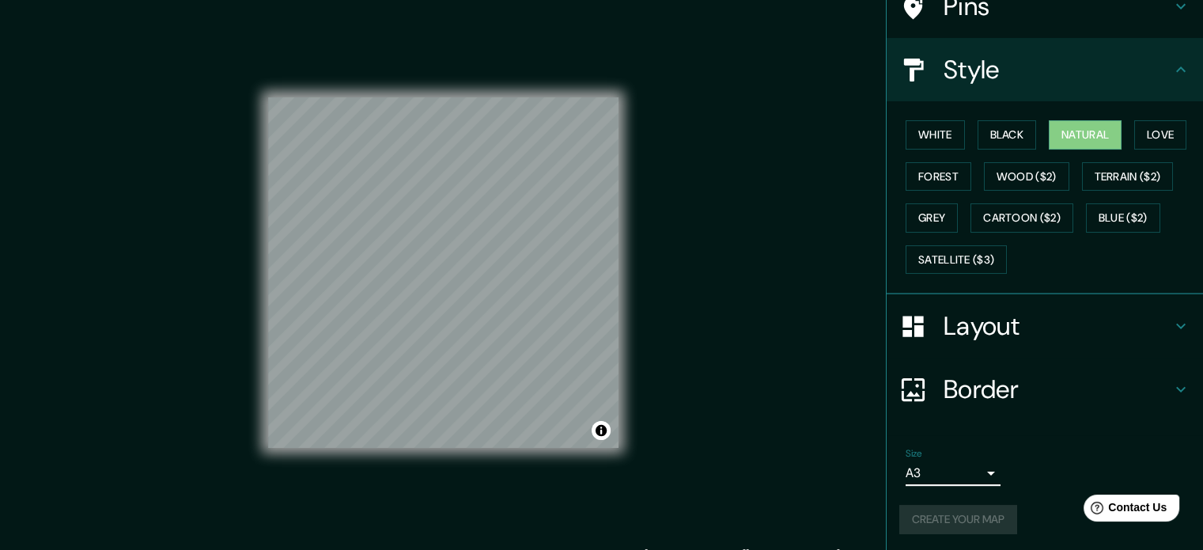
click at [1180, 83] on div "Style" at bounding box center [1045, 69] width 316 height 63
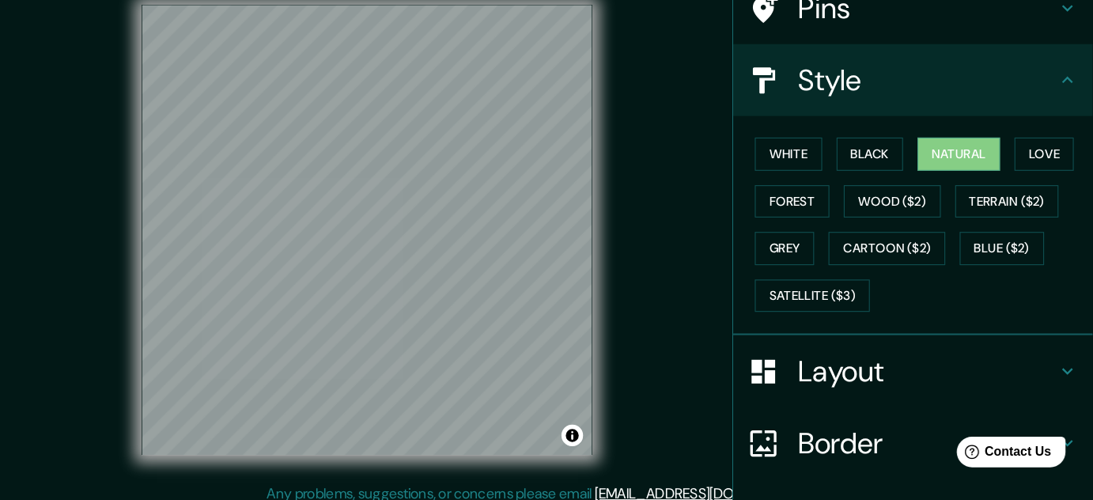
scroll to position [141, 0]
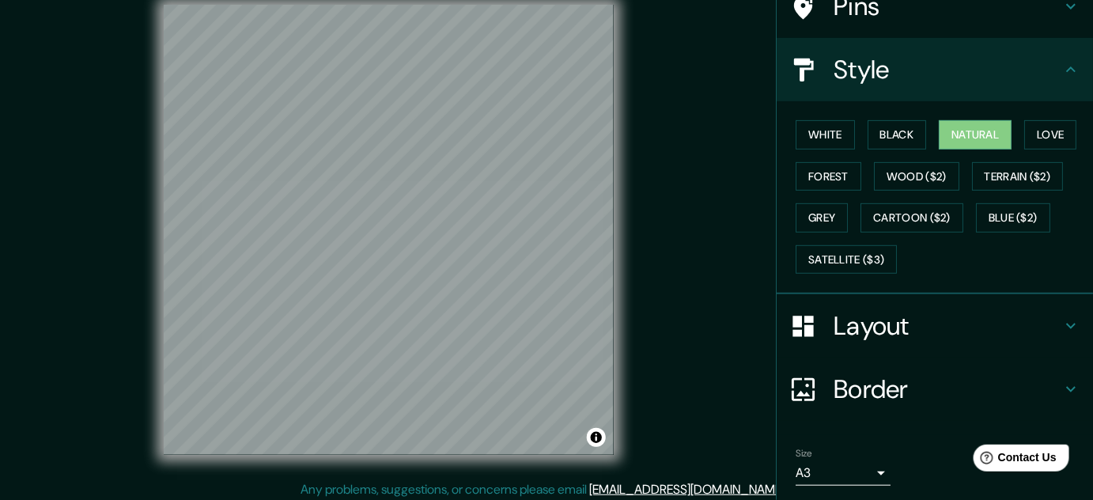
drag, startPoint x: 1165, startPoint y: 31, endPoint x: 728, endPoint y: 265, distance: 495.5
click at [728, 265] on div "© Mapbox © OpenStreetMap Improve this map" at bounding box center [388, 230] width 984 height 450
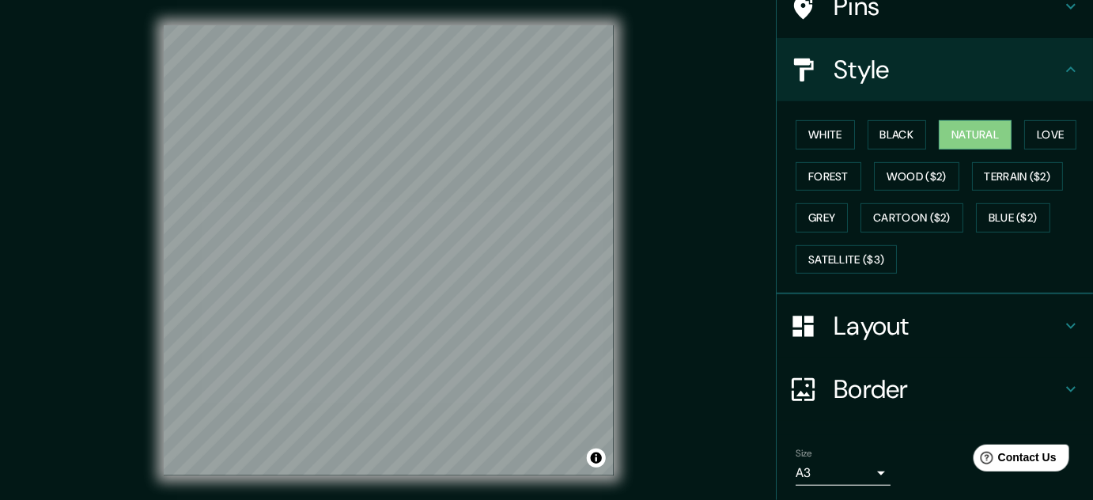
scroll to position [0, 0]
